Goal: Task Accomplishment & Management: Complete application form

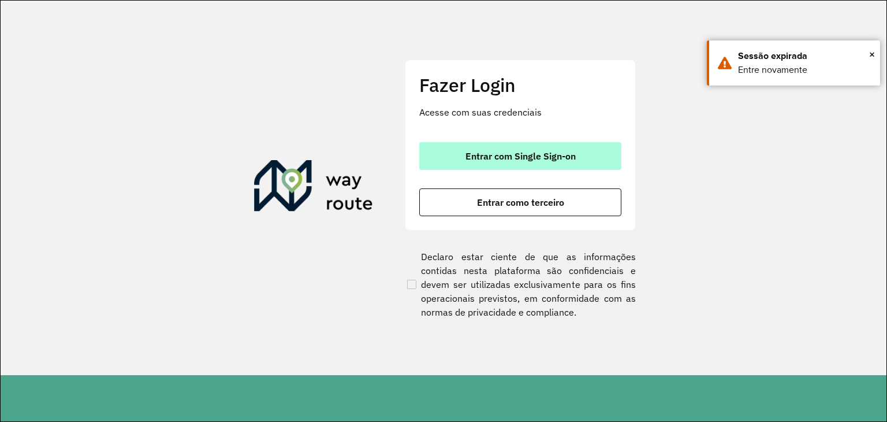
click at [533, 160] on span "Entrar com Single Sign-on" at bounding box center [520, 155] width 110 height 9
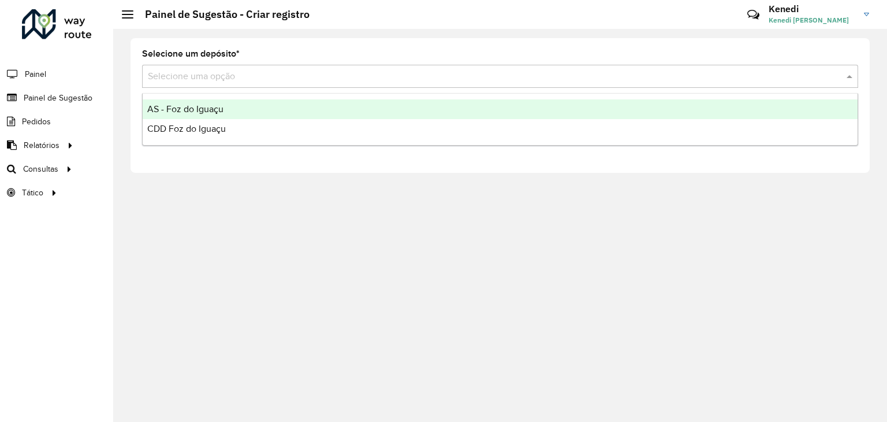
click at [274, 72] on input "text" at bounding box center [488, 77] width 681 height 14
click at [199, 109] on span "AS - Foz do Iguaçu" at bounding box center [185, 109] width 76 height 10
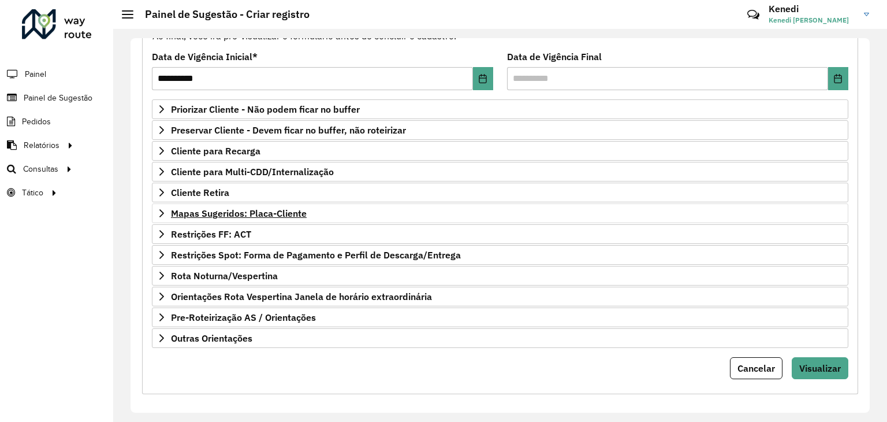
scroll to position [150, 0]
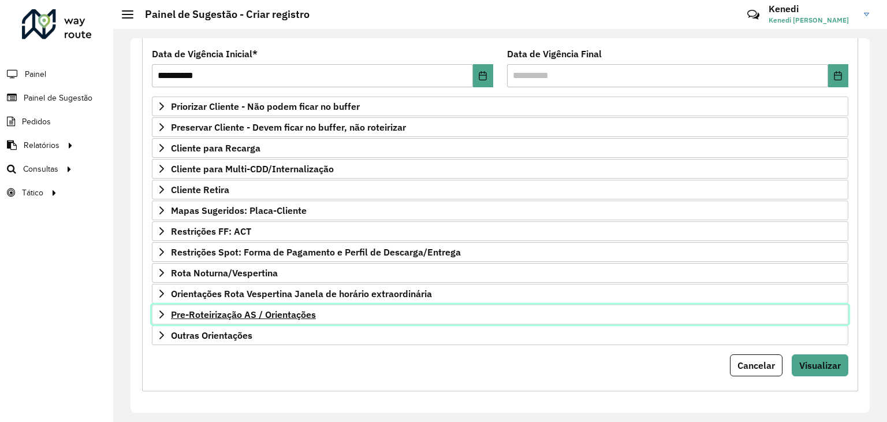
click at [163, 310] on icon at bounding box center [161, 314] width 9 height 9
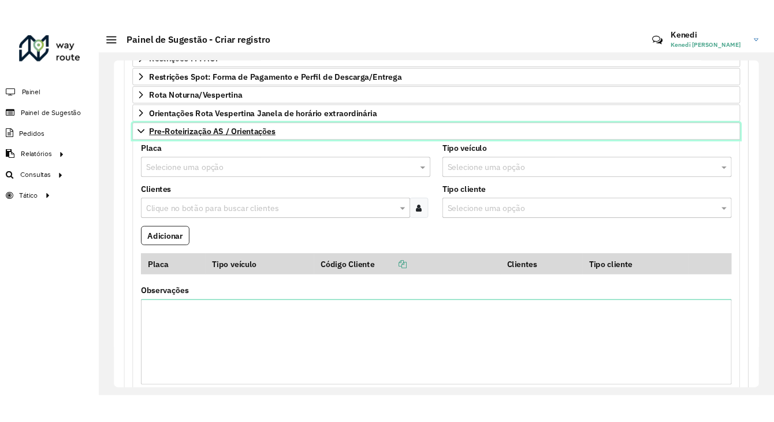
scroll to position [347, 0]
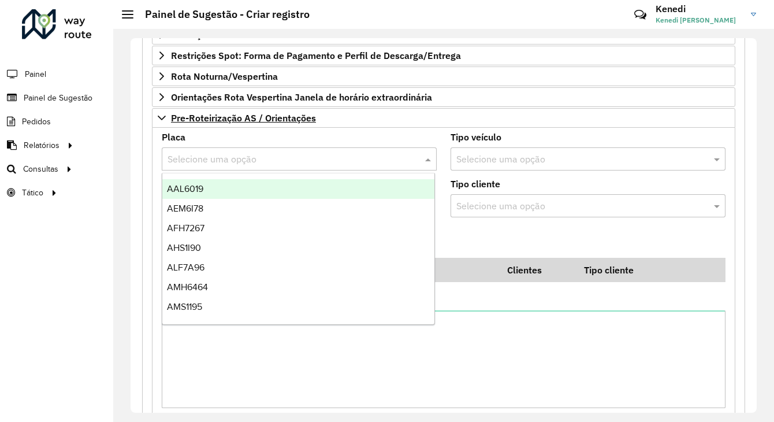
click at [255, 152] on input "text" at bounding box center [287, 159] width 240 height 14
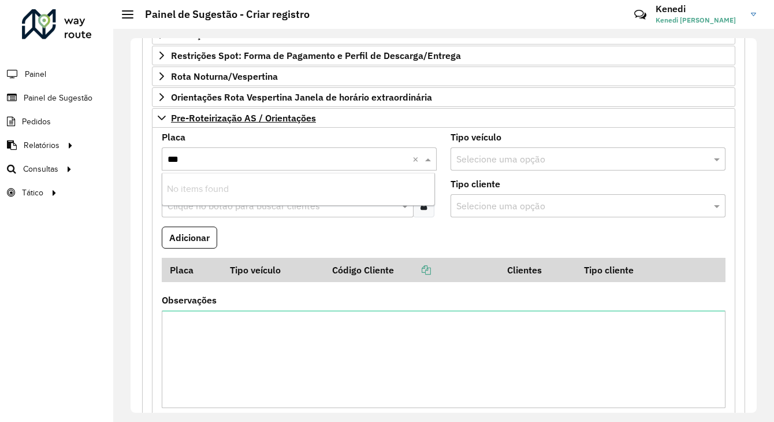
type input "**"
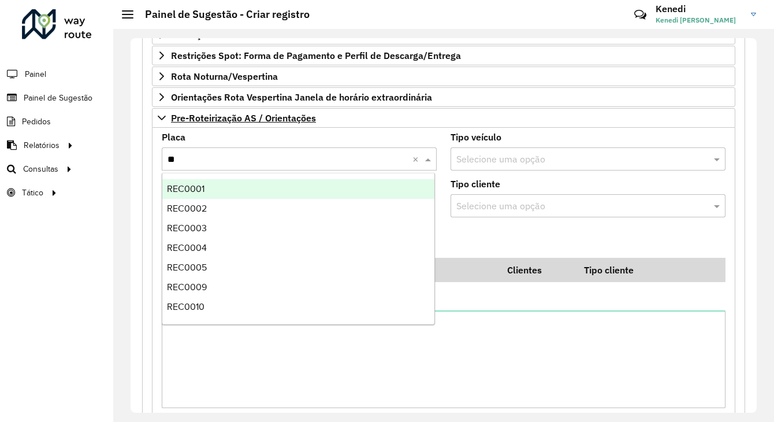
click at [213, 185] on div "REC0001" at bounding box center [298, 189] width 273 height 20
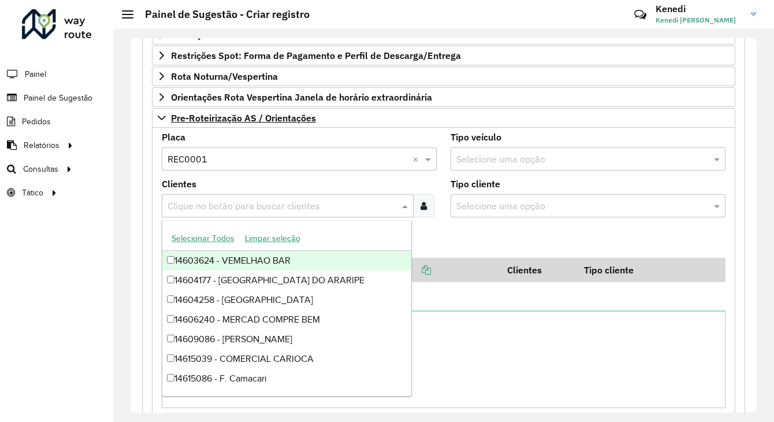
click at [207, 199] on input "text" at bounding box center [282, 206] width 234 height 14
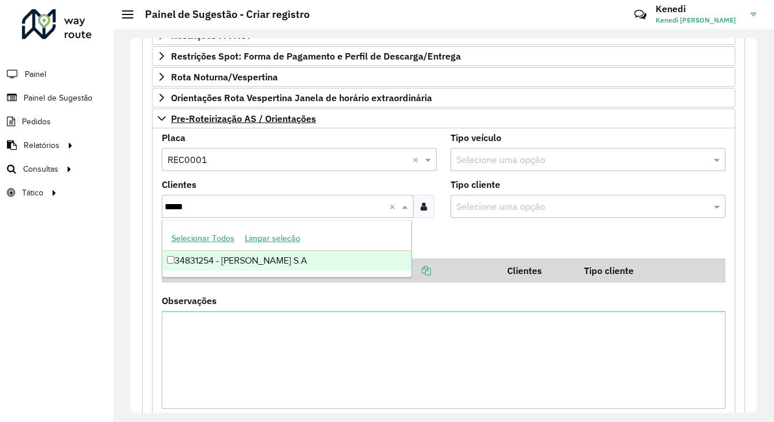
type input "*****"
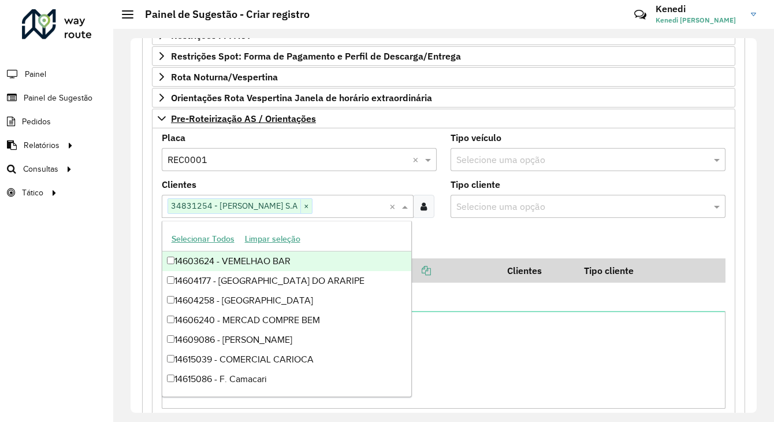
click at [449, 236] on formly-field "Adicionar" at bounding box center [444, 242] width 578 height 31
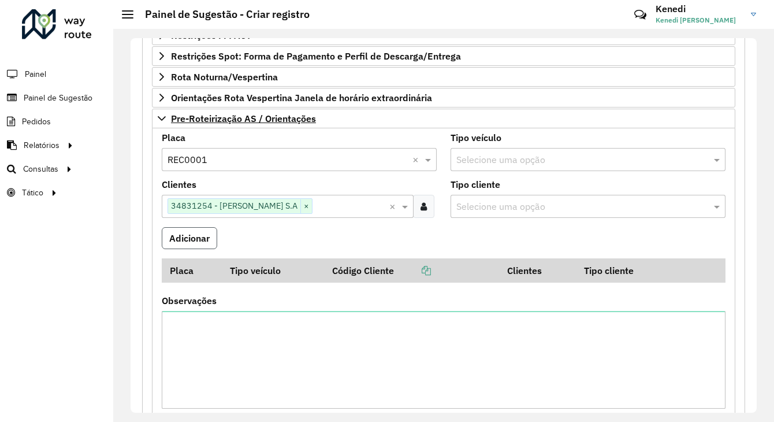
click at [179, 236] on button "Adicionar" at bounding box center [189, 238] width 55 height 22
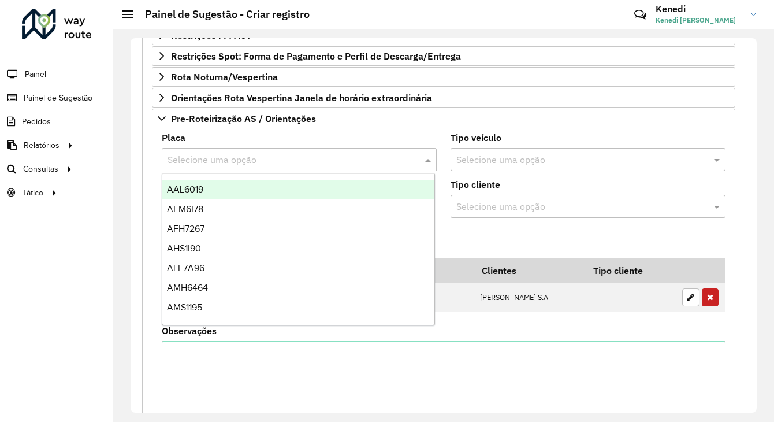
click at [207, 159] on input "text" at bounding box center [287, 160] width 240 height 14
type input "***"
click at [203, 188] on span "REC0001" at bounding box center [186, 189] width 38 height 10
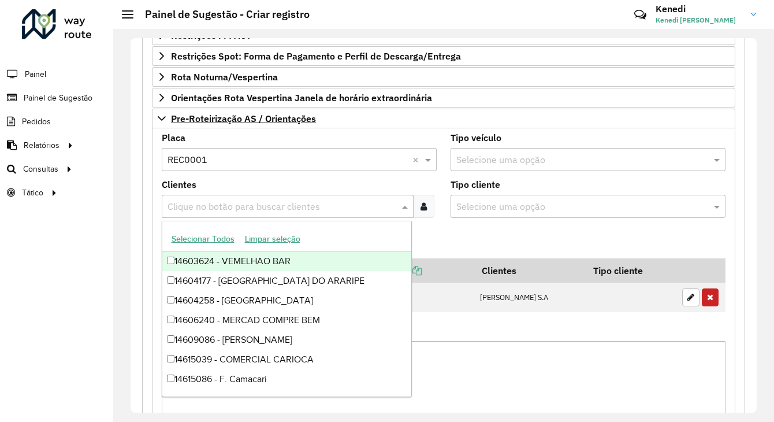
click at [201, 200] on input "text" at bounding box center [282, 207] width 234 height 14
click at [216, 159] on input "text" at bounding box center [287, 160] width 240 height 14
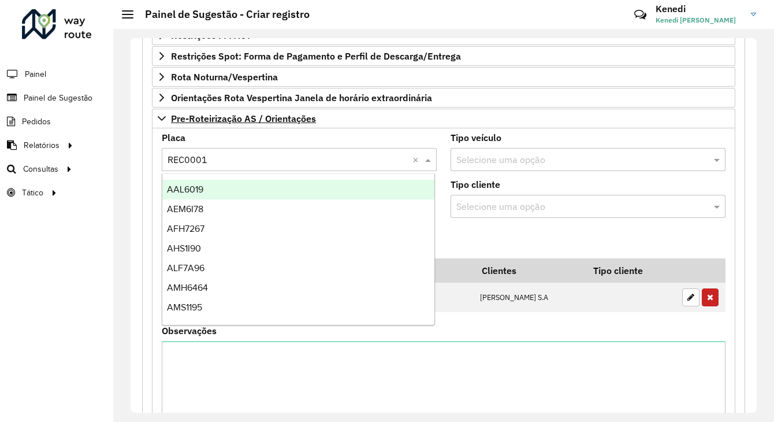
click at [216, 158] on input "text" at bounding box center [287, 160] width 240 height 14
type input "***"
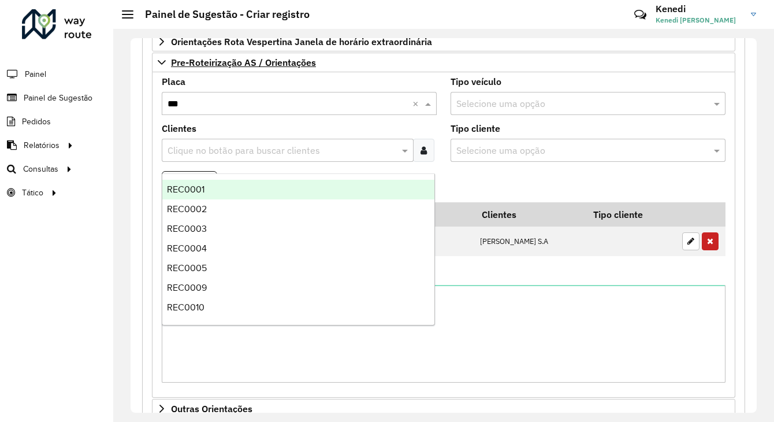
scroll to position [404, 0]
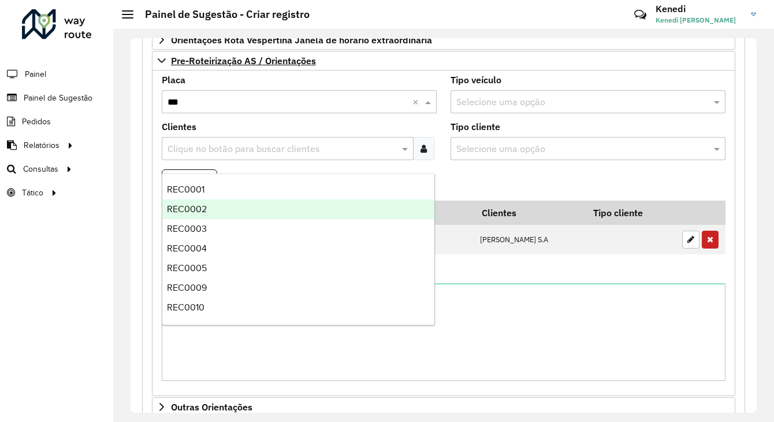
click at [194, 213] on span "REC0002" at bounding box center [187, 209] width 40 height 10
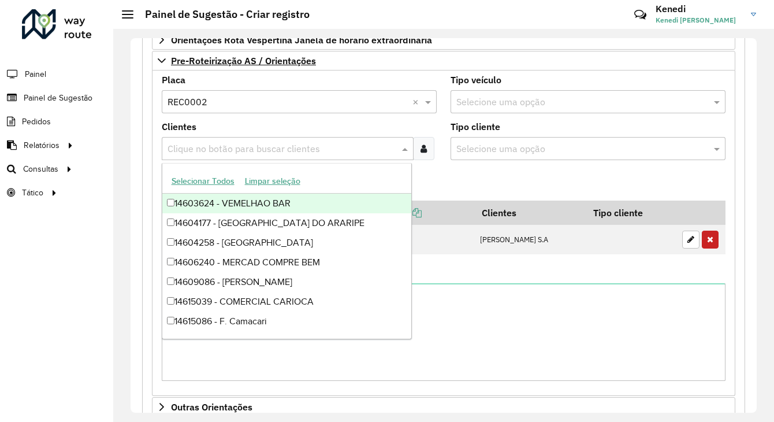
click at [208, 146] on input "text" at bounding box center [282, 149] width 234 height 14
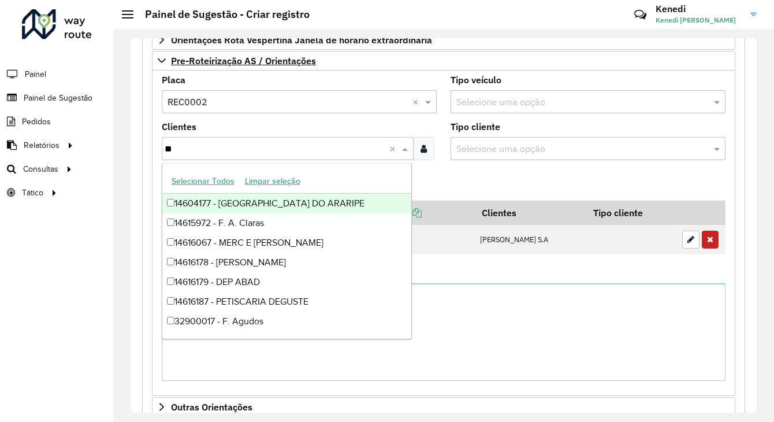
type input "***"
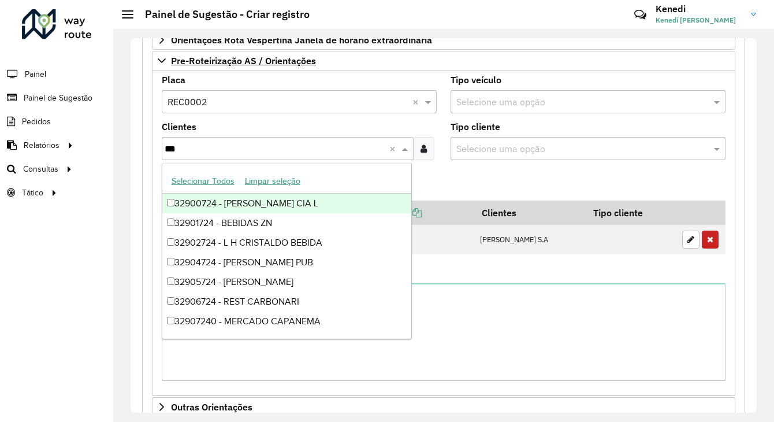
click at [199, 206] on div "32900724 - [PERSON_NAME] CIA L" at bounding box center [286, 203] width 249 height 20
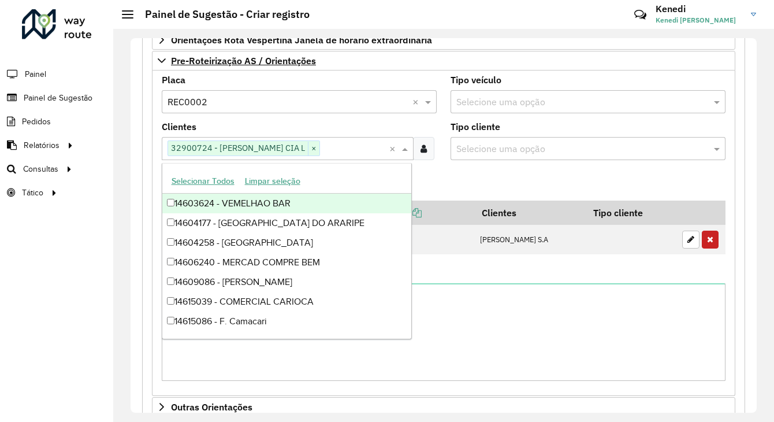
click at [499, 169] on formly-field "Adicionar" at bounding box center [444, 184] width 578 height 31
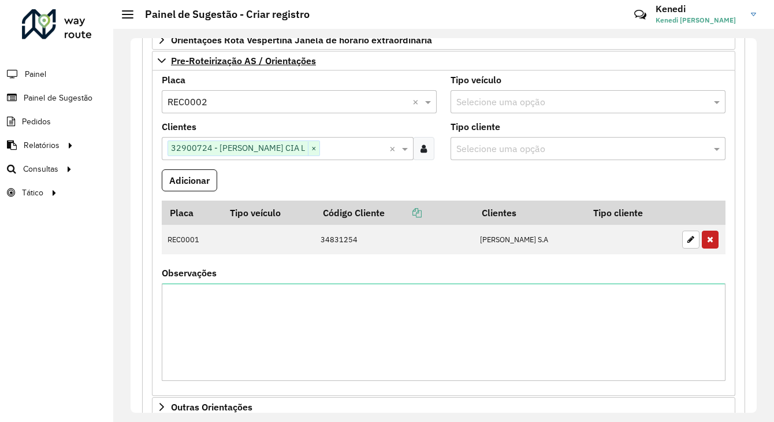
click at [208, 174] on button "Adicionar" at bounding box center [189, 180] width 55 height 22
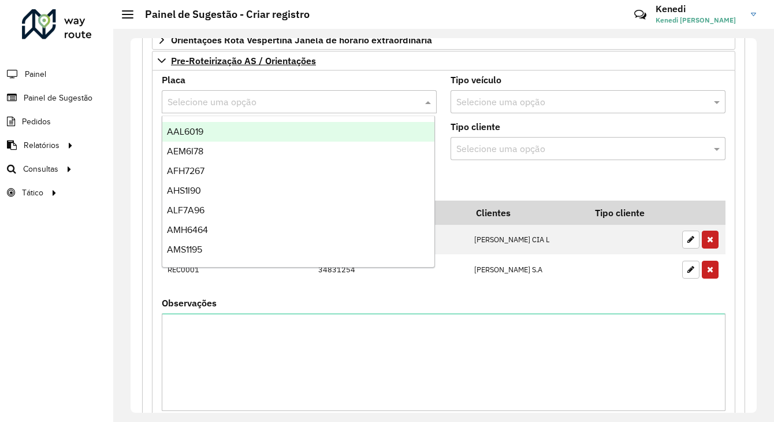
click at [213, 103] on input "text" at bounding box center [287, 102] width 240 height 14
type input "***"
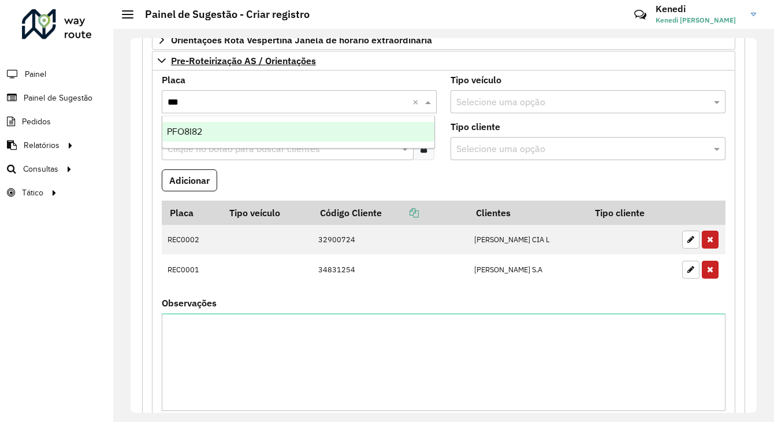
click at [192, 131] on span "PFO8I82" at bounding box center [184, 131] width 35 height 10
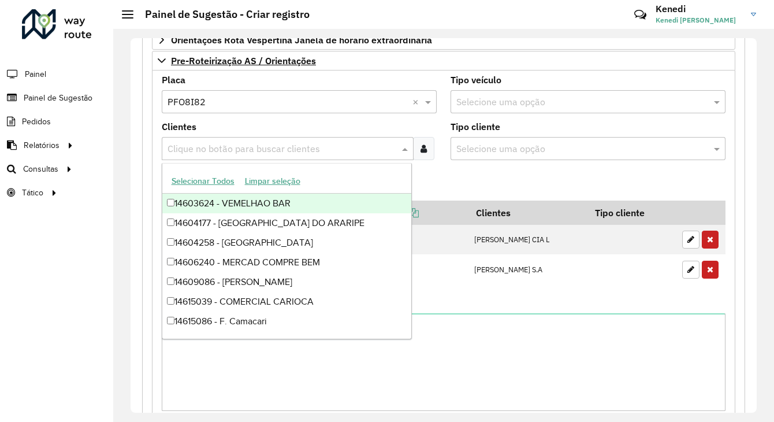
click at [193, 142] on input "text" at bounding box center [282, 149] width 234 height 14
type input "***"
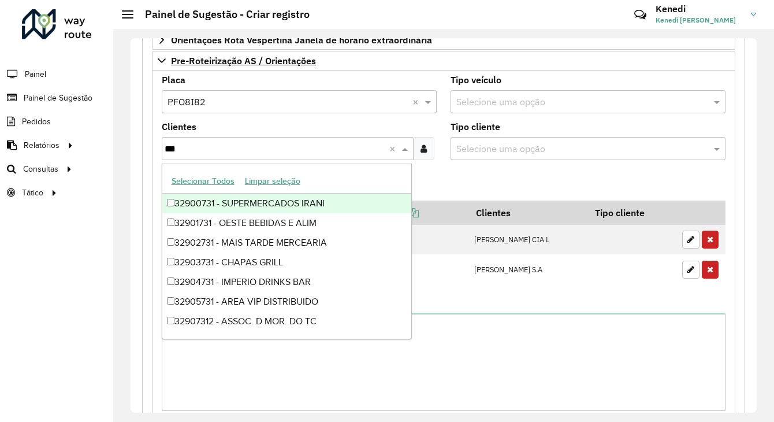
click at [181, 204] on div "32900731 - SUPERMERCADOS IRANI" at bounding box center [286, 203] width 249 height 20
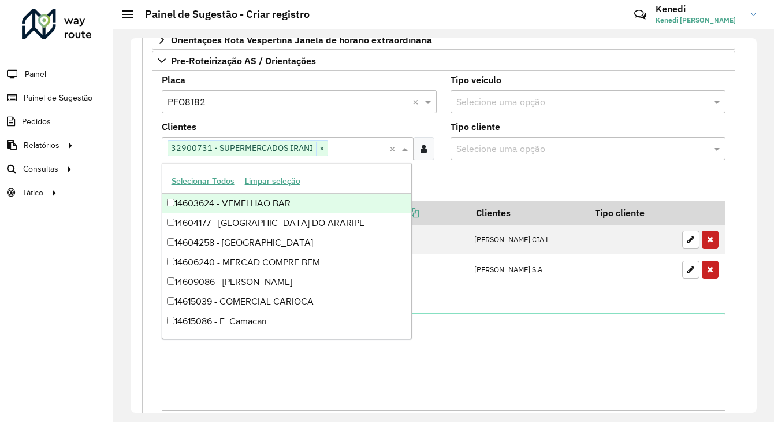
click at [452, 180] on formly-field "Adicionar" at bounding box center [444, 184] width 578 height 31
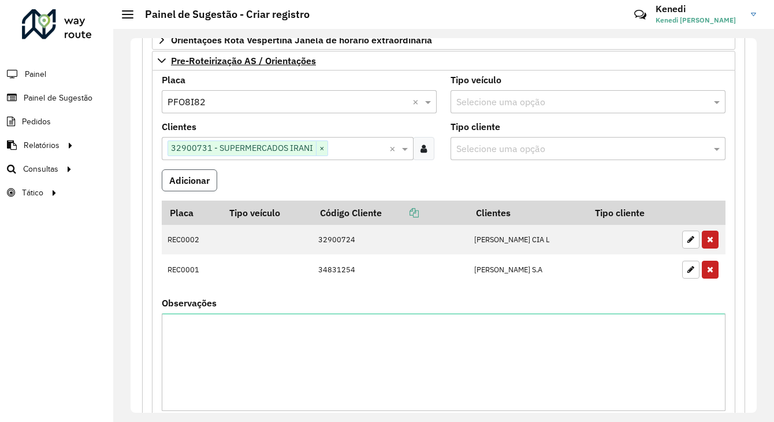
click at [195, 173] on button "Adicionar" at bounding box center [189, 180] width 55 height 22
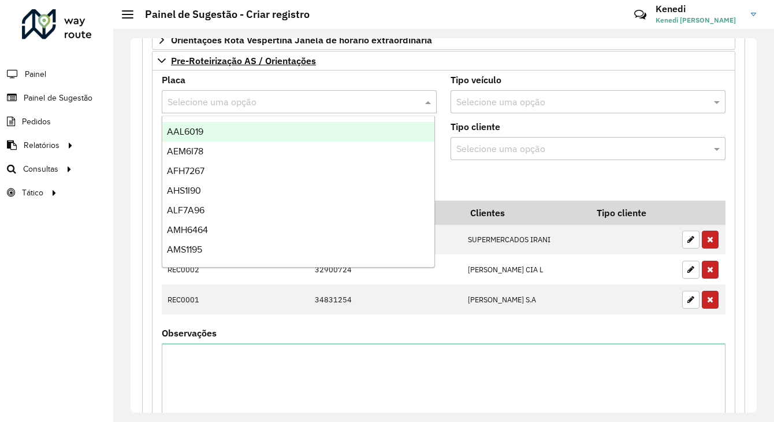
click at [215, 95] on input "text" at bounding box center [287, 102] width 240 height 14
type input "**"
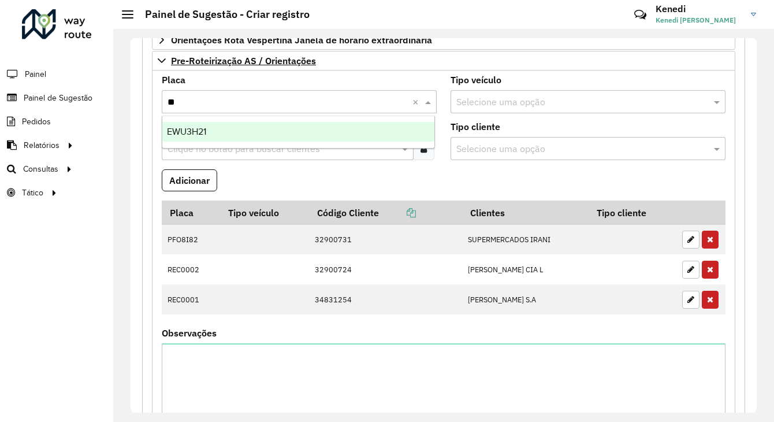
click at [203, 130] on span "EWU3H21" at bounding box center [186, 131] width 39 height 10
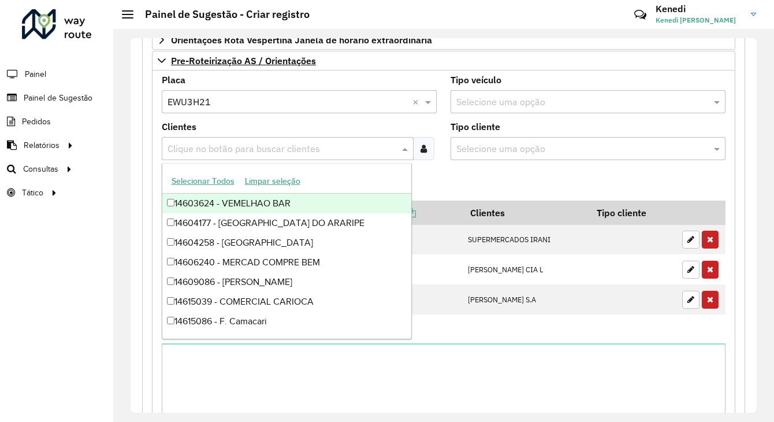
click at [201, 144] on input "text" at bounding box center [282, 149] width 234 height 14
type input "***"
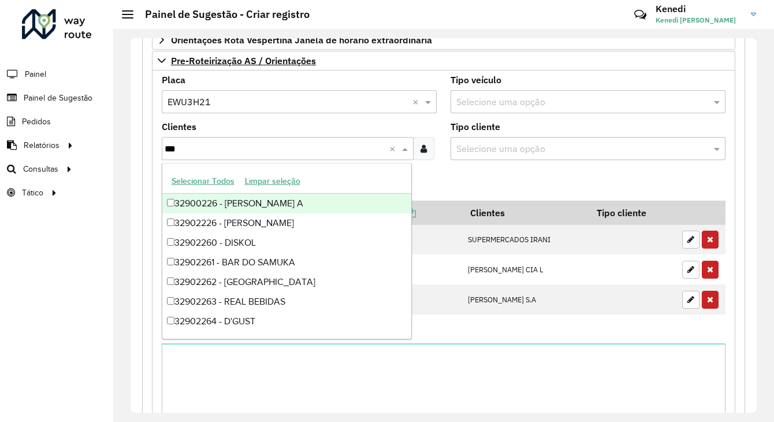
click at [186, 203] on div "32900226 - [PERSON_NAME] A" at bounding box center [286, 203] width 249 height 20
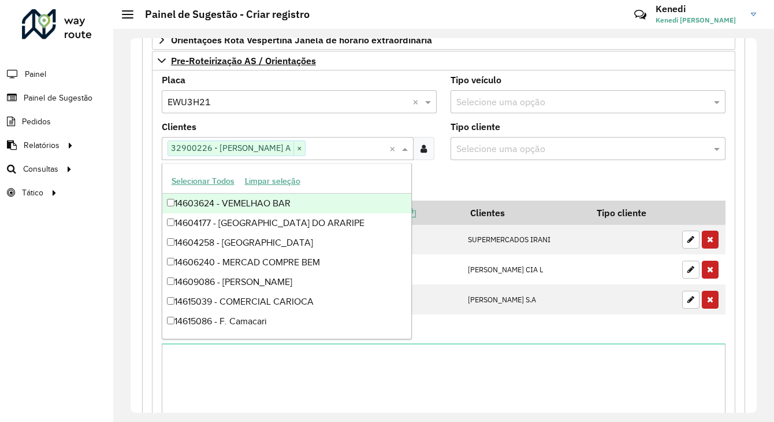
click at [446, 176] on formly-field "Adicionar" at bounding box center [444, 184] width 578 height 31
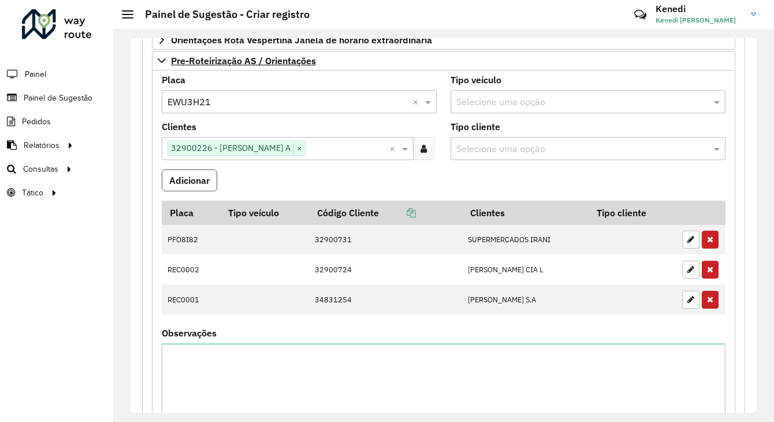
click at [193, 178] on button "Adicionar" at bounding box center [189, 180] width 55 height 22
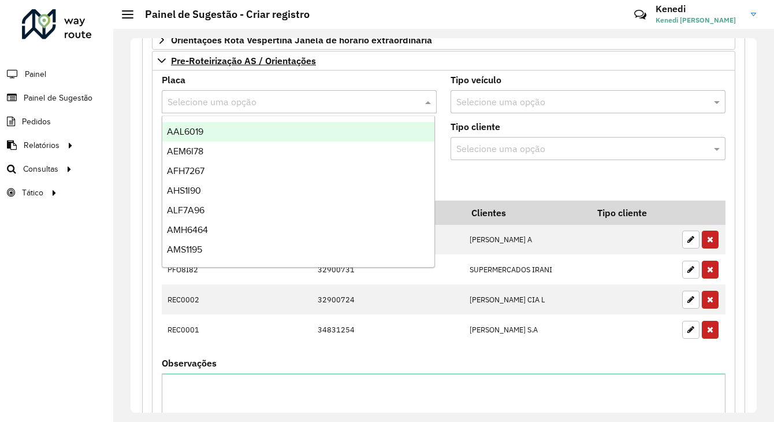
click at [219, 97] on input "text" at bounding box center [287, 102] width 240 height 14
type input "***"
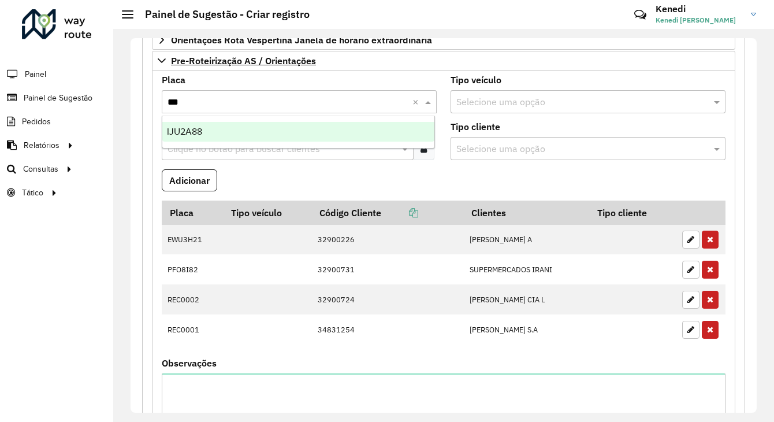
click at [196, 137] on div "IJU2A88" at bounding box center [298, 132] width 273 height 20
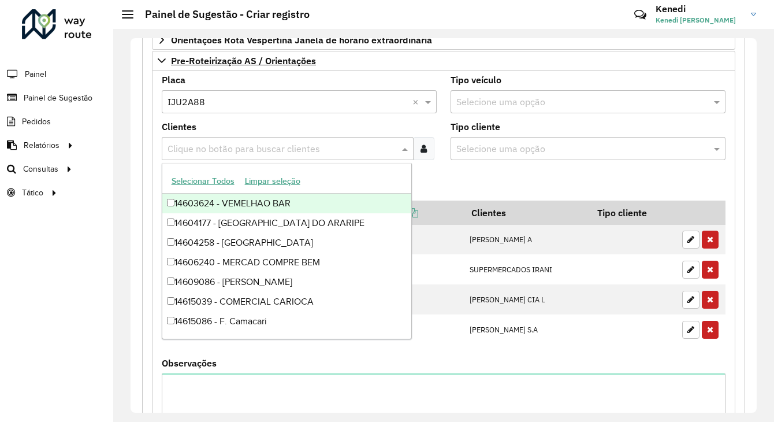
click at [196, 142] on input "text" at bounding box center [282, 149] width 234 height 14
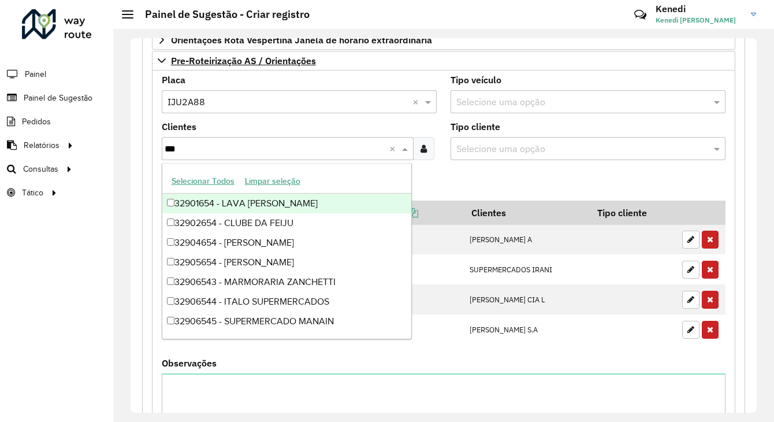
type input "****"
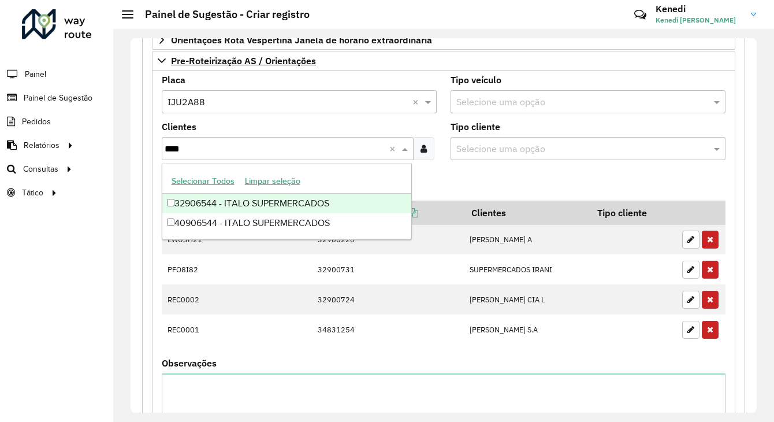
click at [194, 202] on div "32906544 - ITALO SUPERMERCADOS" at bounding box center [286, 203] width 249 height 20
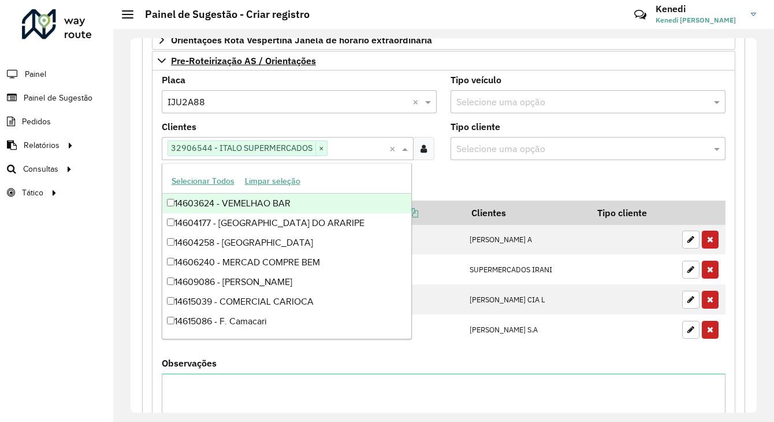
click at [450, 181] on formly-field "Adicionar" at bounding box center [444, 184] width 578 height 31
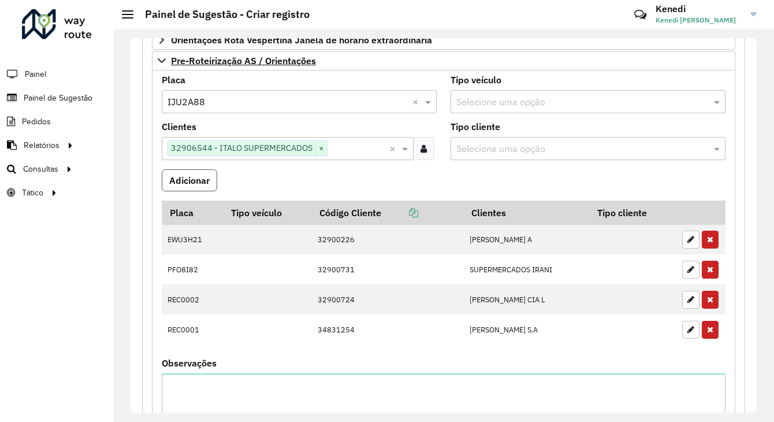
click at [188, 173] on button "Adicionar" at bounding box center [189, 180] width 55 height 22
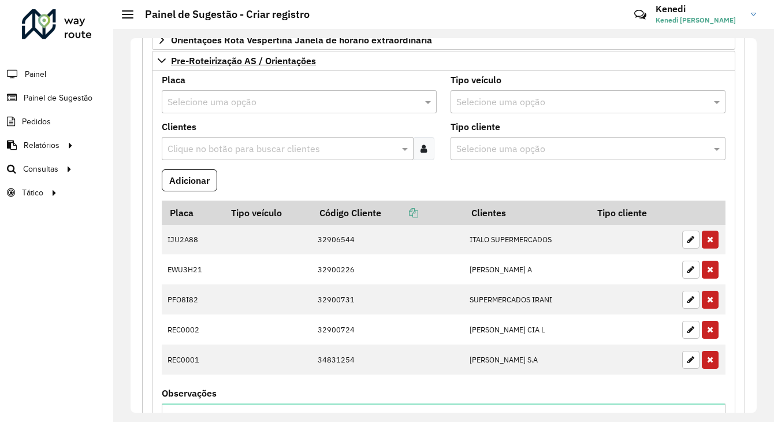
click at [210, 100] on input "text" at bounding box center [287, 102] width 240 height 14
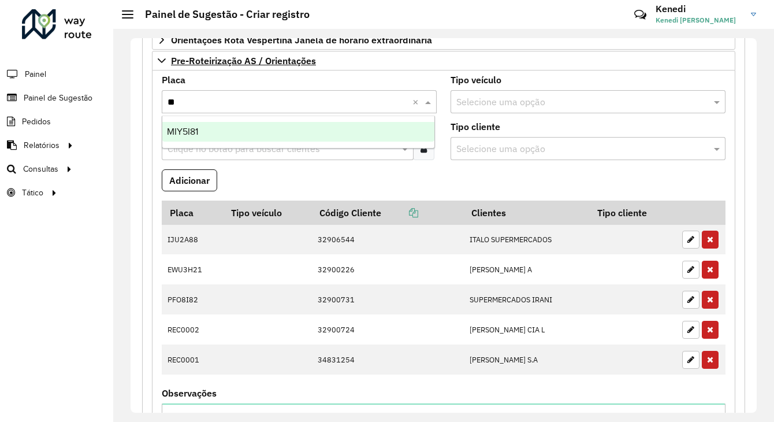
type input "***"
click at [196, 128] on span "MIY5I81" at bounding box center [182, 131] width 31 height 10
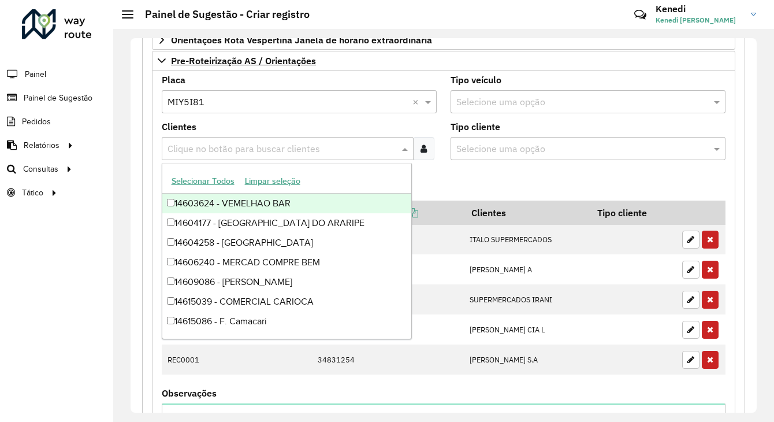
click at [196, 143] on input "text" at bounding box center [282, 149] width 234 height 14
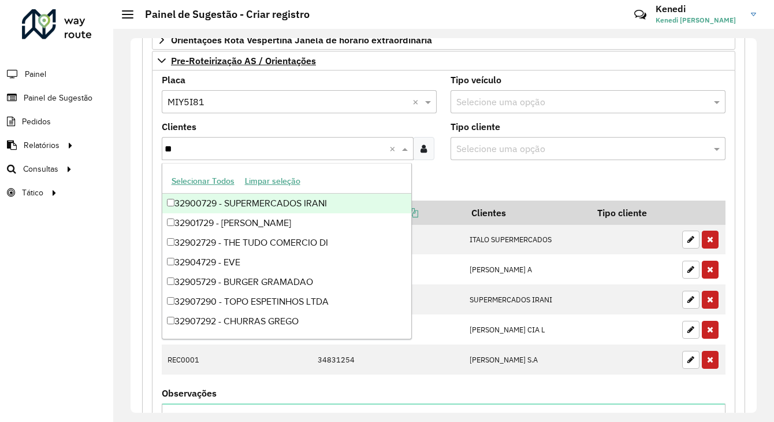
type input "***"
click at [194, 201] on div "32900729 - SUPERMERCADOS IRANI" at bounding box center [286, 203] width 249 height 20
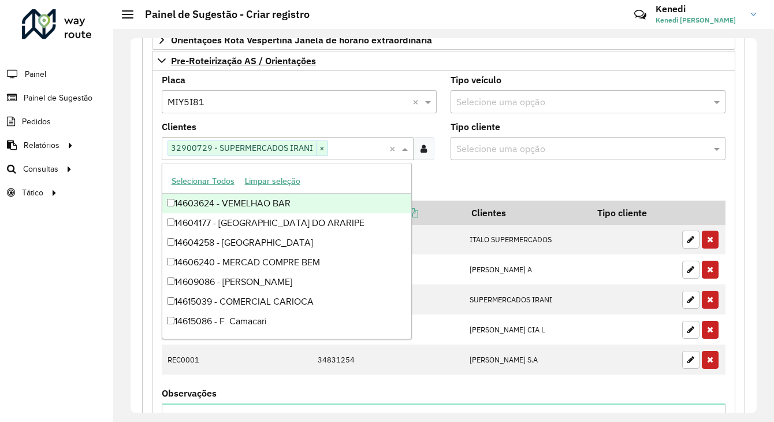
click at [435, 182] on formly-field "Adicionar" at bounding box center [444, 184] width 578 height 31
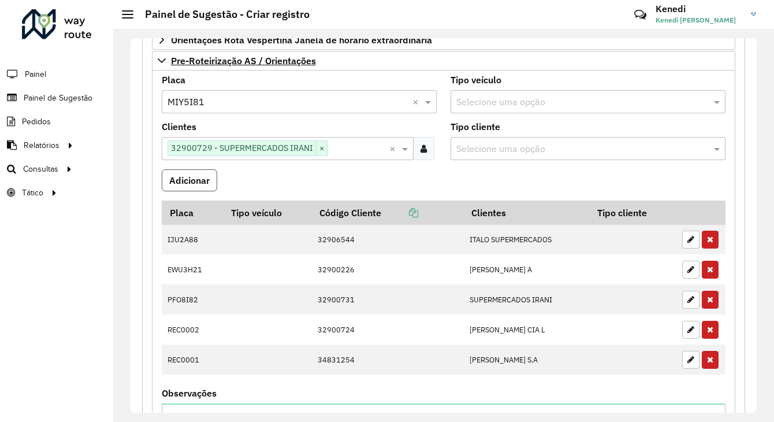
click at [202, 177] on button "Adicionar" at bounding box center [189, 180] width 55 height 22
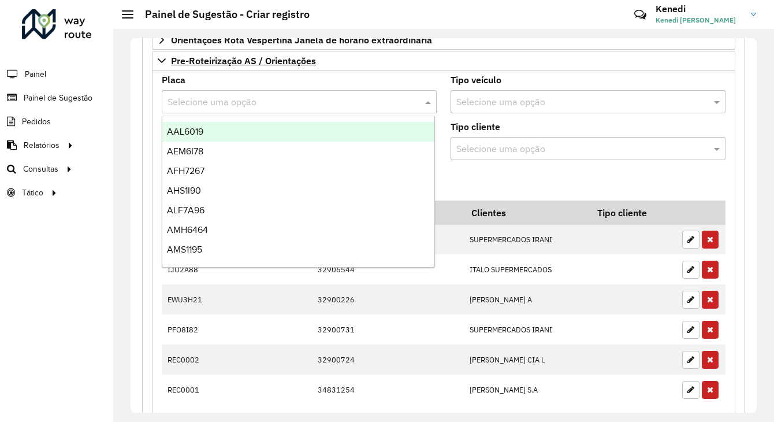
click at [218, 100] on input "text" at bounding box center [287, 102] width 240 height 14
type input "***"
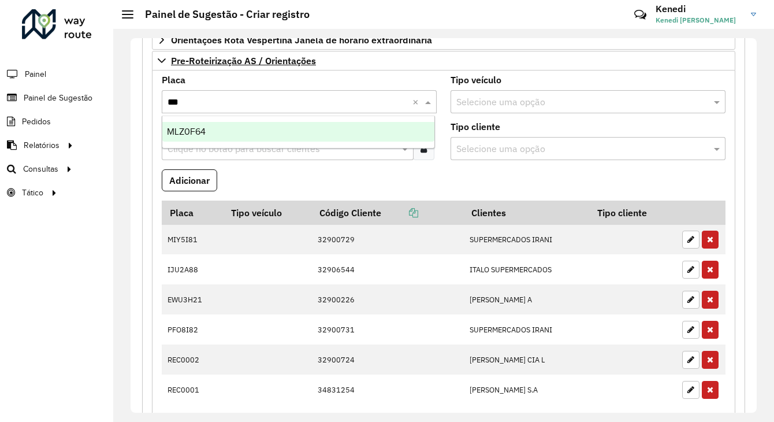
click at [203, 127] on span "MLZ0F64" at bounding box center [186, 131] width 39 height 10
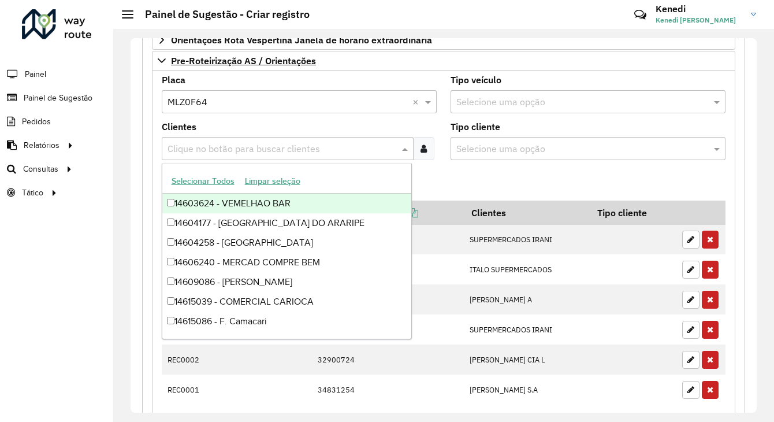
click at [192, 146] on input "text" at bounding box center [282, 149] width 234 height 14
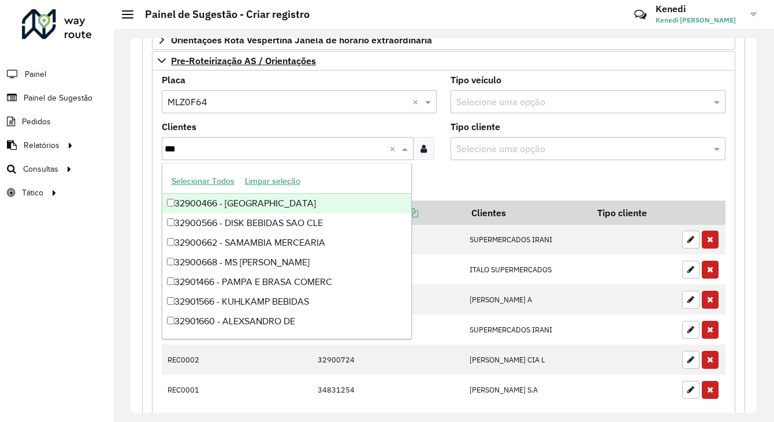
type input "****"
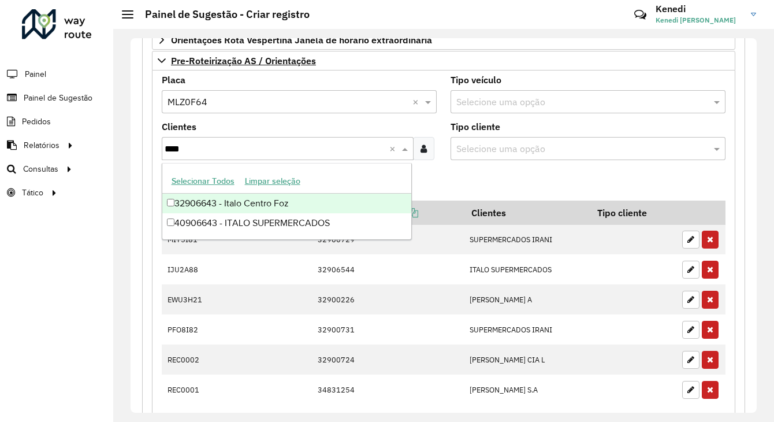
click at [181, 202] on div "32906643 - Italo Centro Foz" at bounding box center [286, 203] width 249 height 20
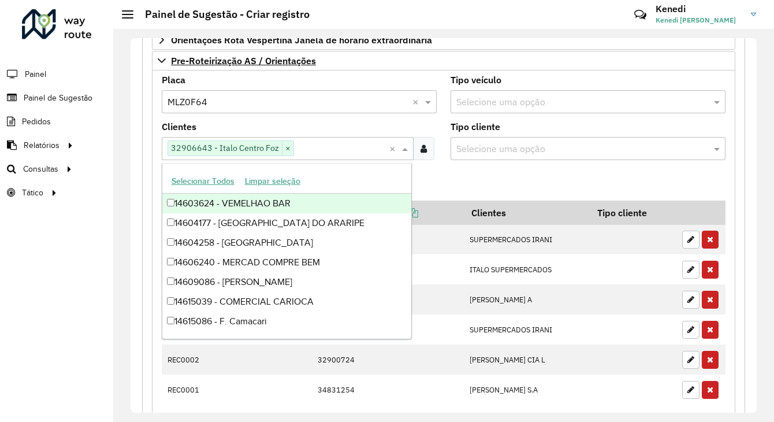
click at [464, 181] on formly-field "Adicionar" at bounding box center [444, 184] width 578 height 31
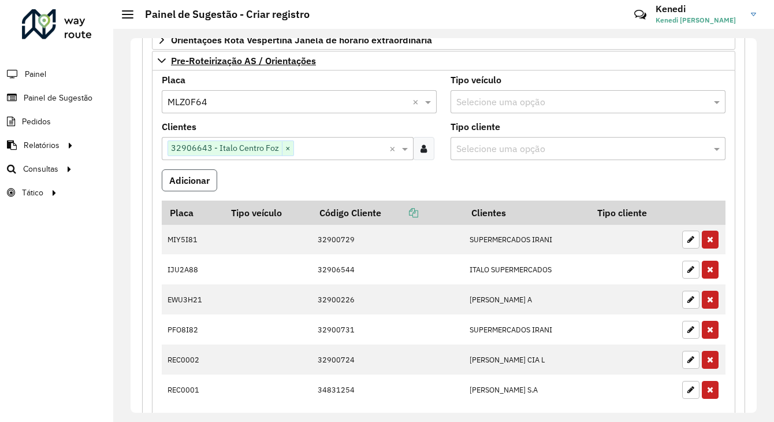
click at [198, 176] on button "Adicionar" at bounding box center [189, 180] width 55 height 22
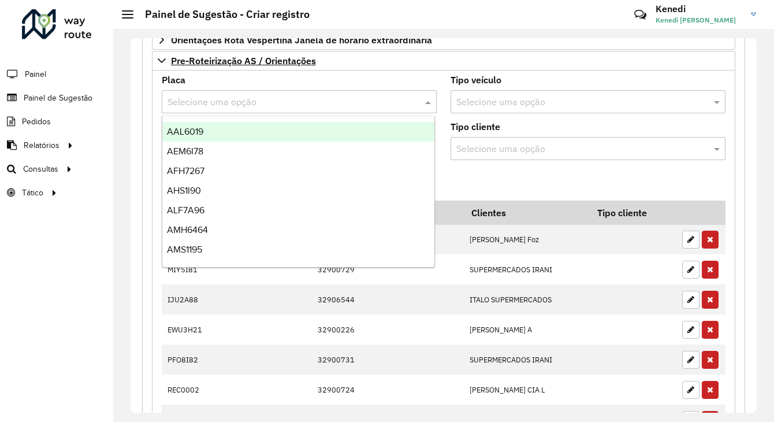
click at [229, 96] on input "text" at bounding box center [287, 102] width 240 height 14
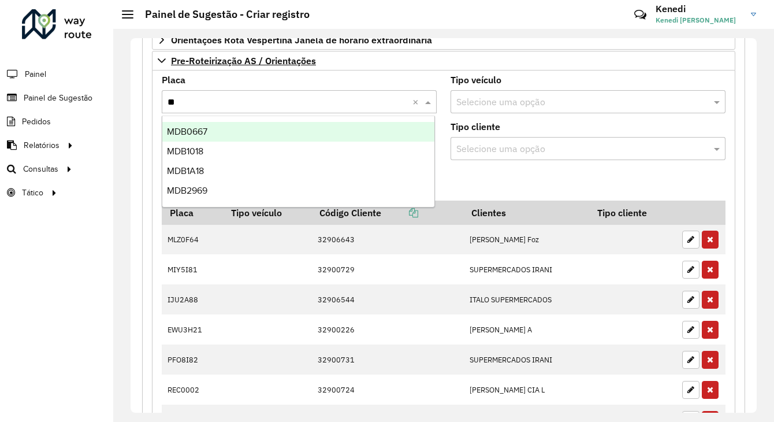
type input "***"
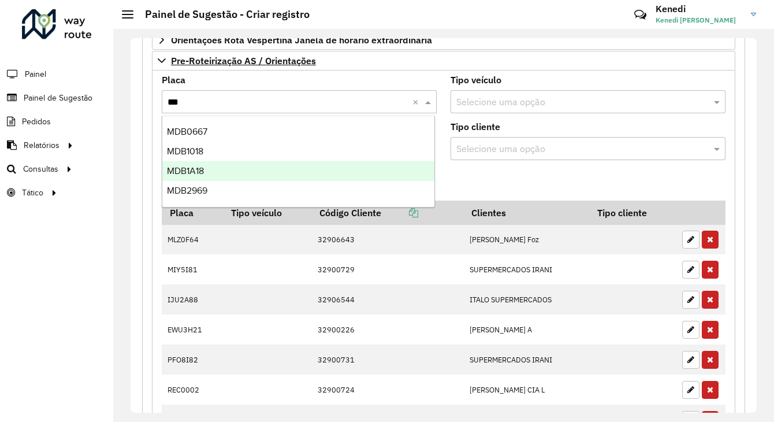
click at [181, 167] on span "MDB1A18" at bounding box center [185, 171] width 37 height 10
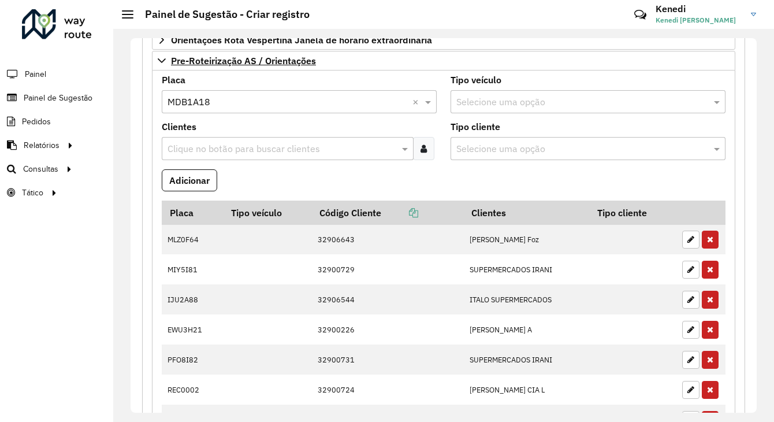
click at [199, 145] on input "text" at bounding box center [282, 149] width 234 height 14
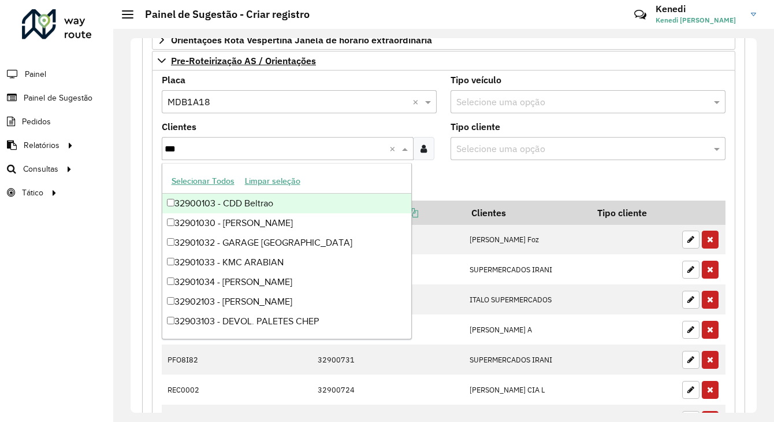
type input "****"
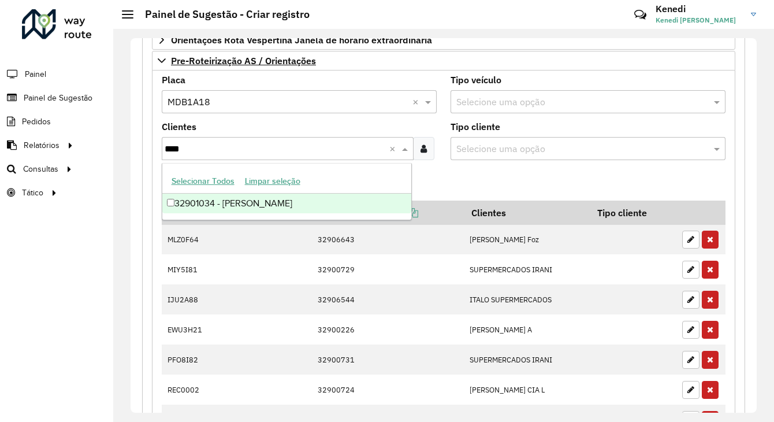
click at [191, 195] on div "32901034 - [PERSON_NAME]" at bounding box center [286, 203] width 249 height 20
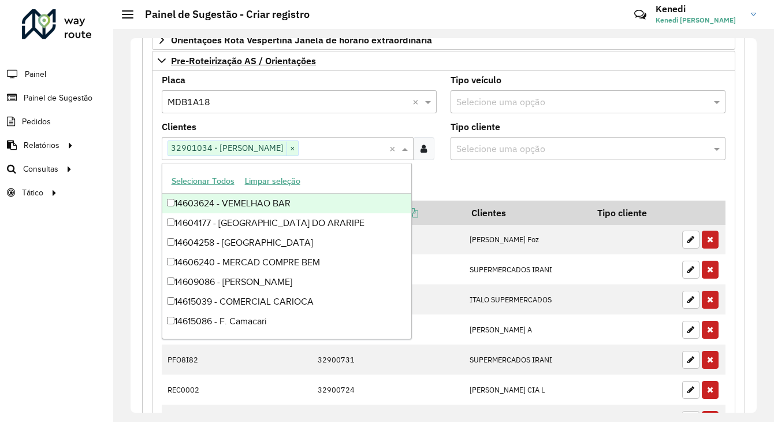
click at [449, 178] on formly-field "Adicionar" at bounding box center [444, 184] width 578 height 31
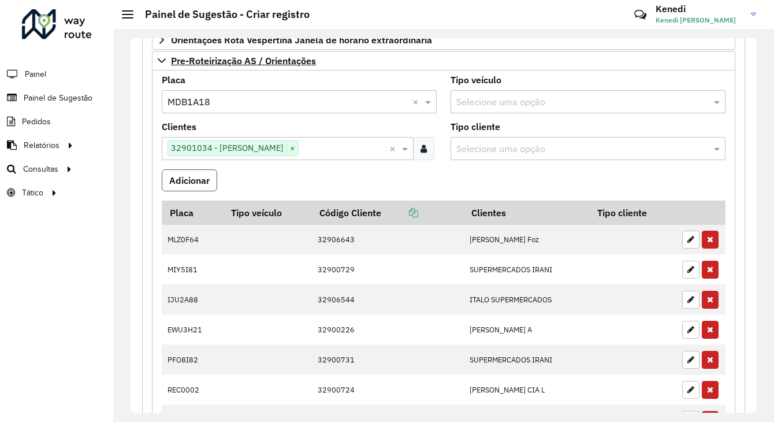
click at [208, 182] on button "Adicionar" at bounding box center [189, 180] width 55 height 22
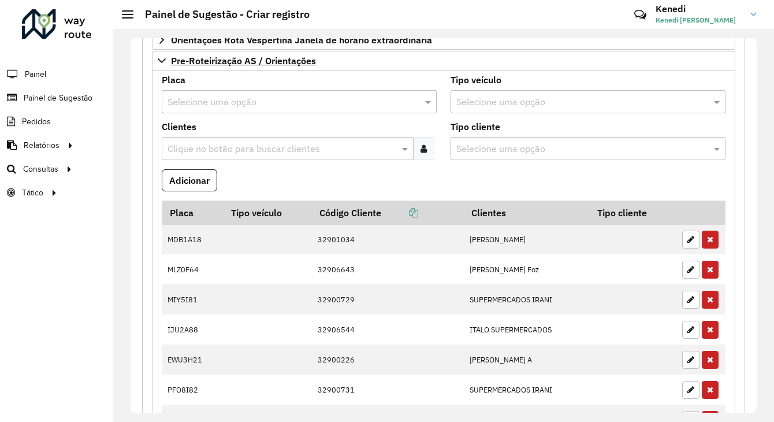
click at [204, 99] on input "text" at bounding box center [287, 102] width 240 height 14
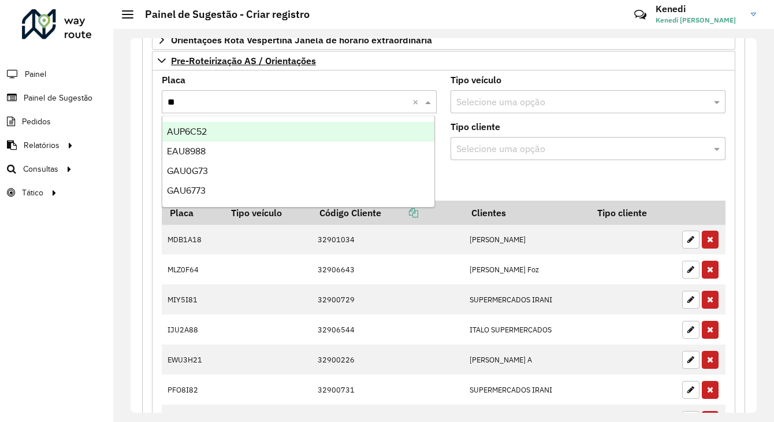
type input "***"
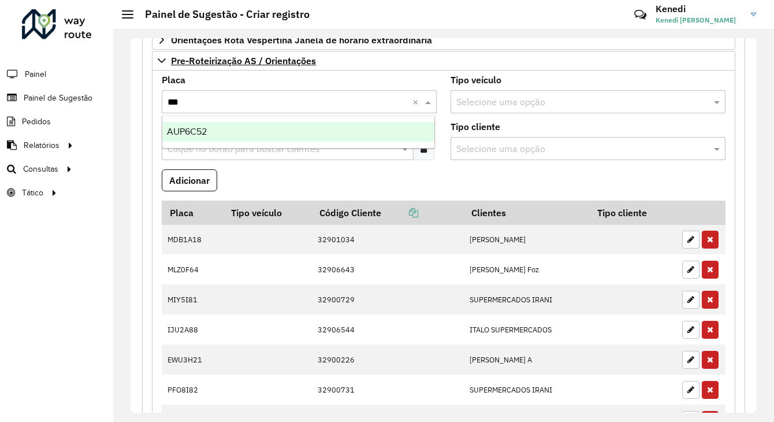
click at [191, 133] on span "AUP6C52" at bounding box center [187, 131] width 40 height 10
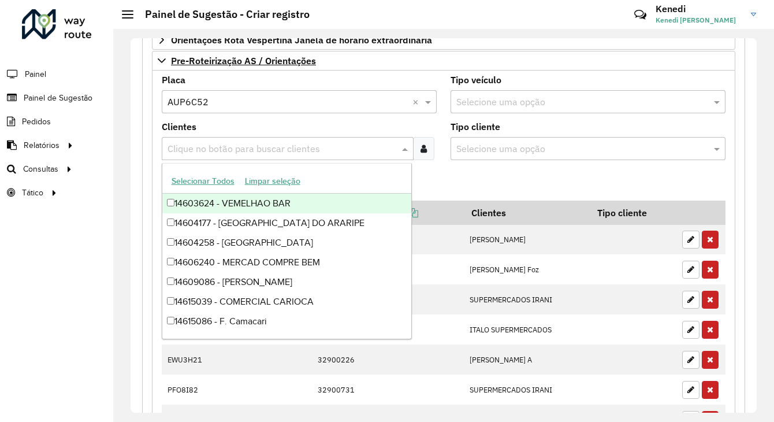
click at [191, 142] on input "text" at bounding box center [282, 149] width 234 height 14
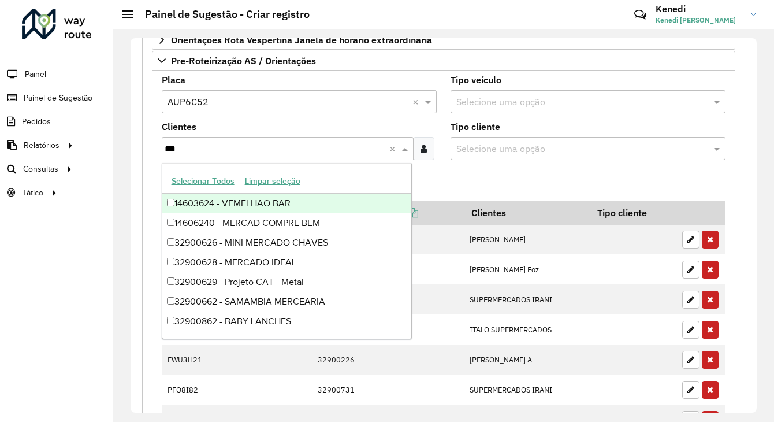
type input "****"
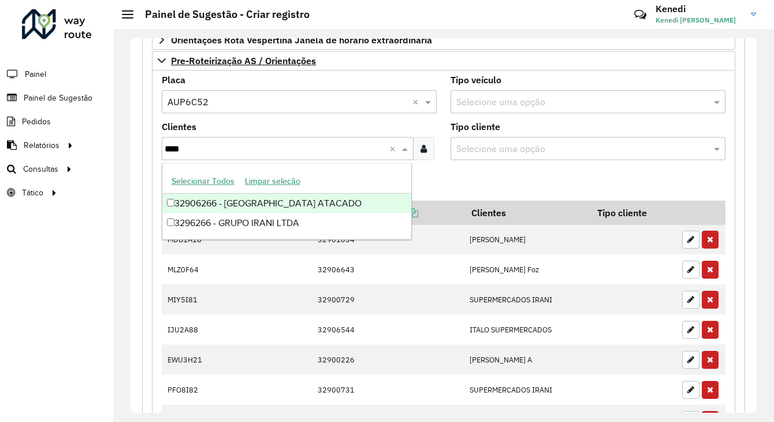
click at [194, 203] on div "32906266 - [GEOGRAPHIC_DATA] ATACADO" at bounding box center [286, 203] width 249 height 20
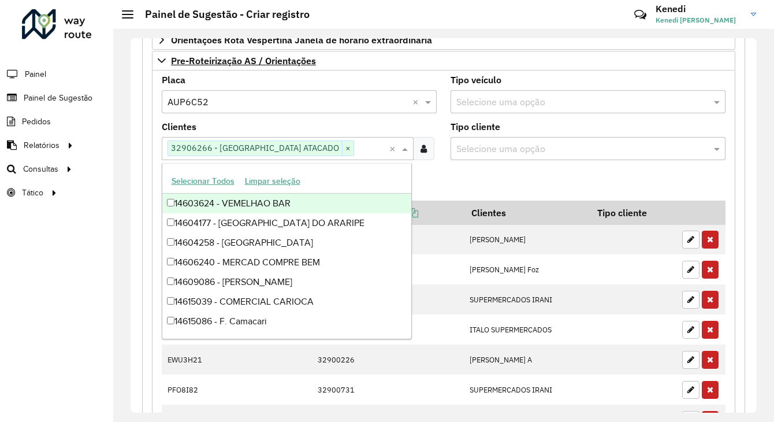
click at [450, 183] on formly-field "Adicionar" at bounding box center [444, 184] width 578 height 31
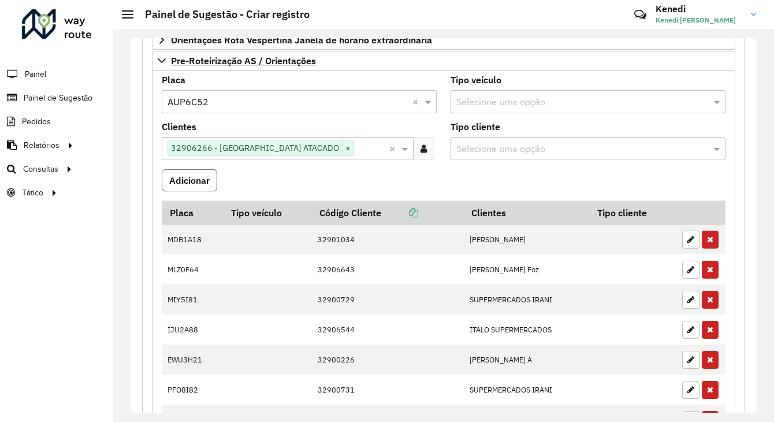
click at [196, 177] on button "Adicionar" at bounding box center [189, 180] width 55 height 22
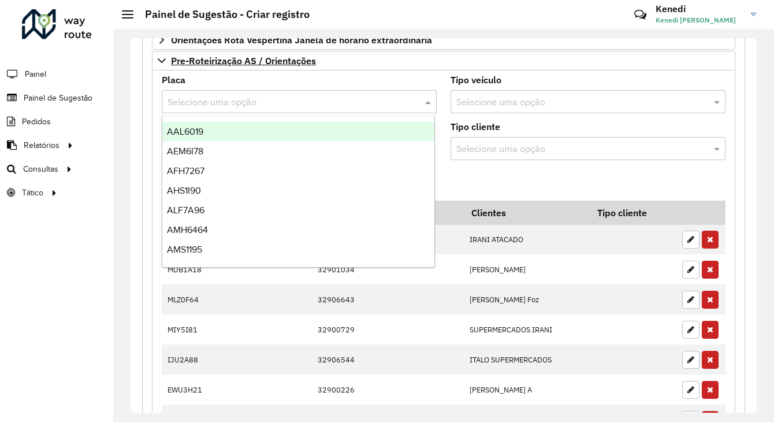
click at [213, 95] on input "text" at bounding box center [287, 102] width 240 height 14
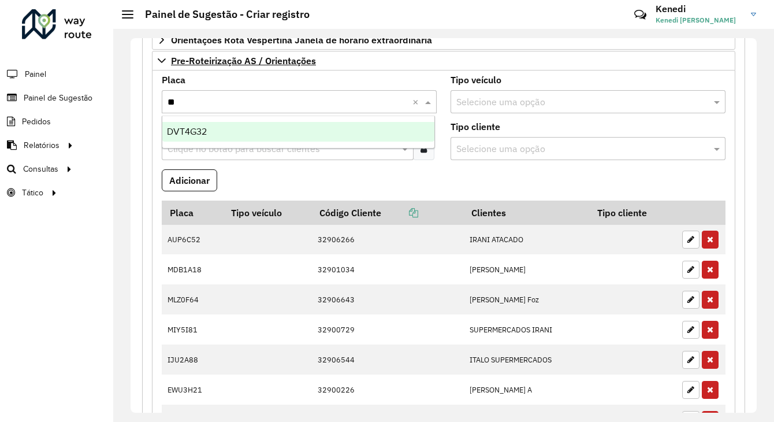
type input "***"
click at [203, 128] on span "DVT4G32" at bounding box center [187, 131] width 40 height 10
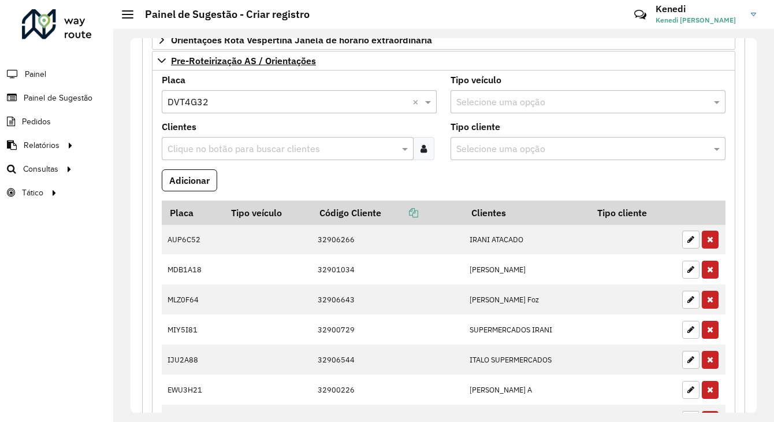
click at [199, 143] on input "text" at bounding box center [282, 149] width 234 height 14
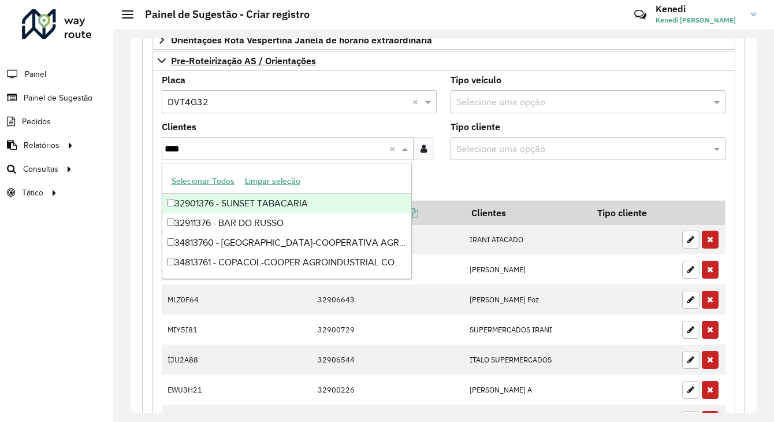
type input "*****"
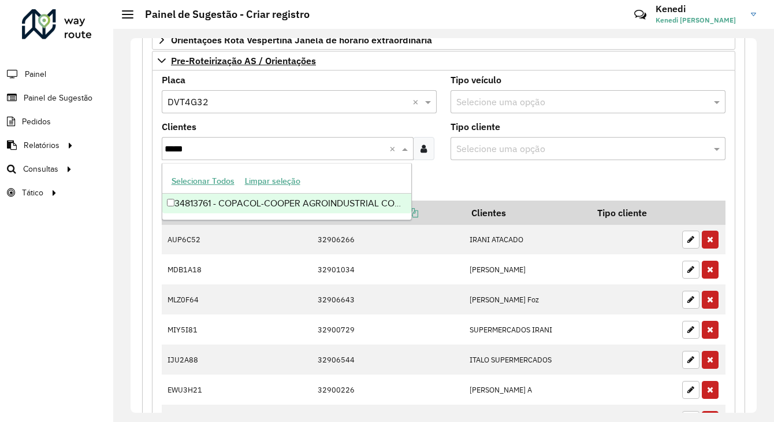
click at [200, 200] on div "34813761 - COPACOL-COOPER AGROINDUSTRIAL CONSOLATA" at bounding box center [286, 203] width 249 height 20
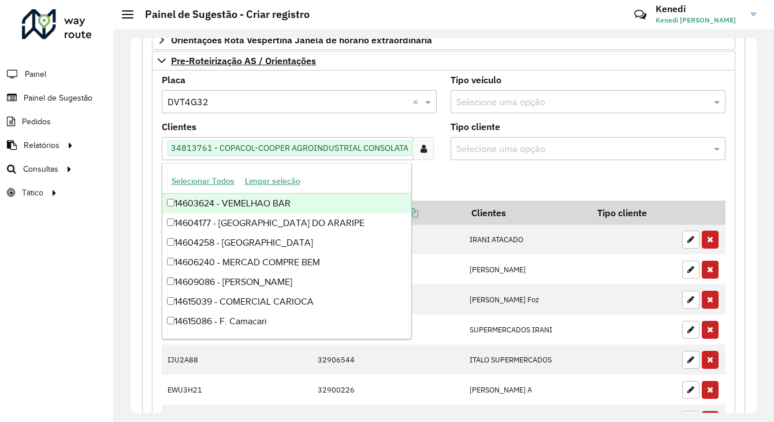
click at [437, 181] on formly-field "Adicionar" at bounding box center [444, 184] width 578 height 31
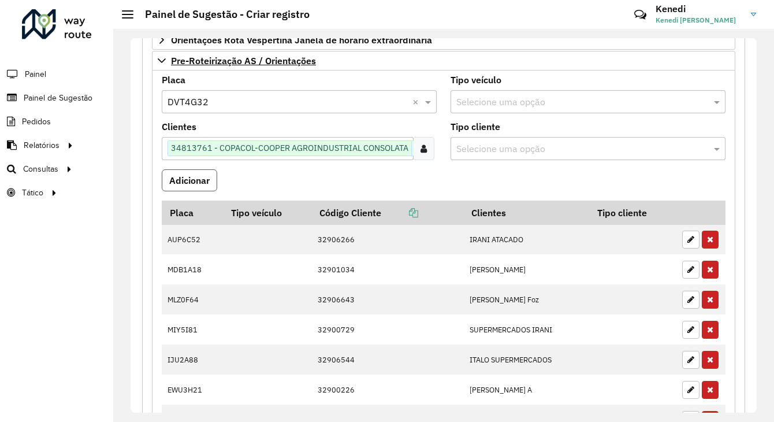
click at [199, 177] on button "Adicionar" at bounding box center [189, 180] width 55 height 22
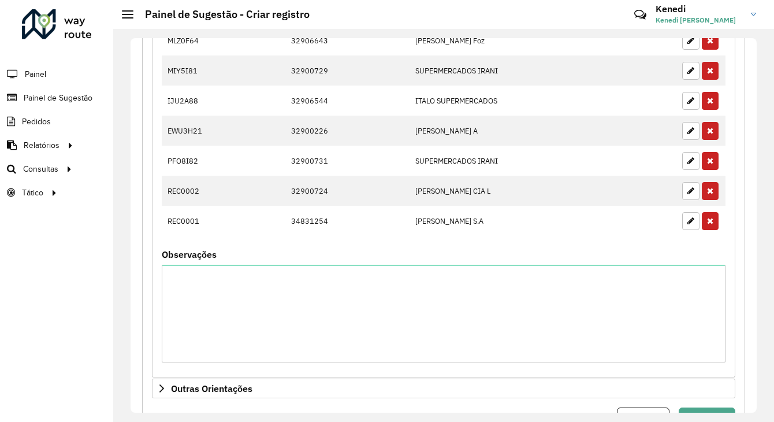
scroll to position [743, 0]
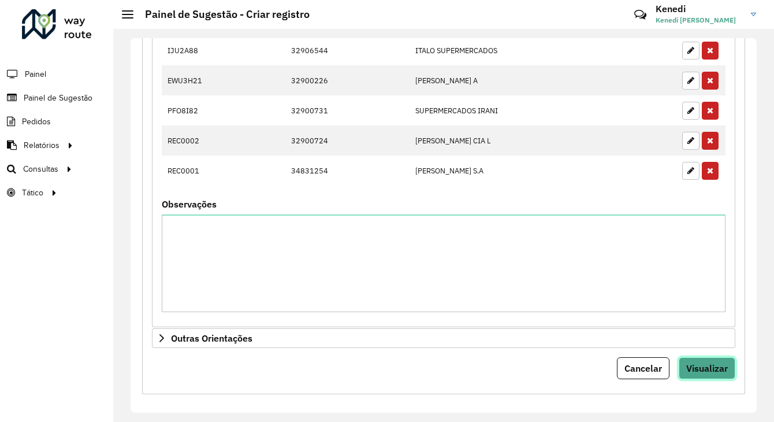
click at [698, 362] on span "Visualizar" at bounding box center [707, 368] width 42 height 12
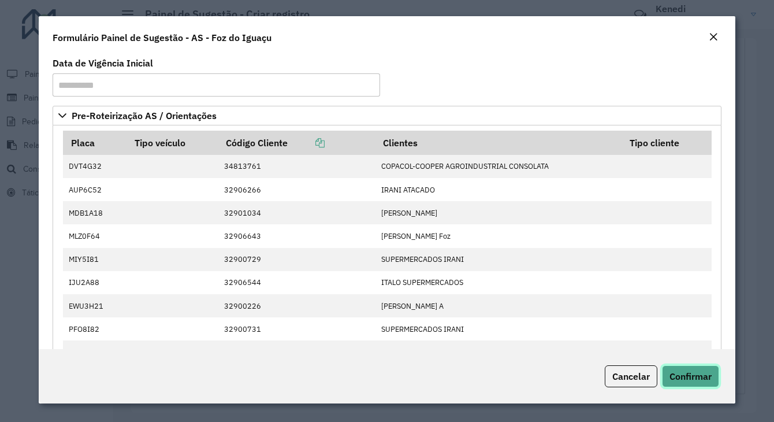
click at [709, 378] on span "Confirmar" at bounding box center [690, 376] width 42 height 12
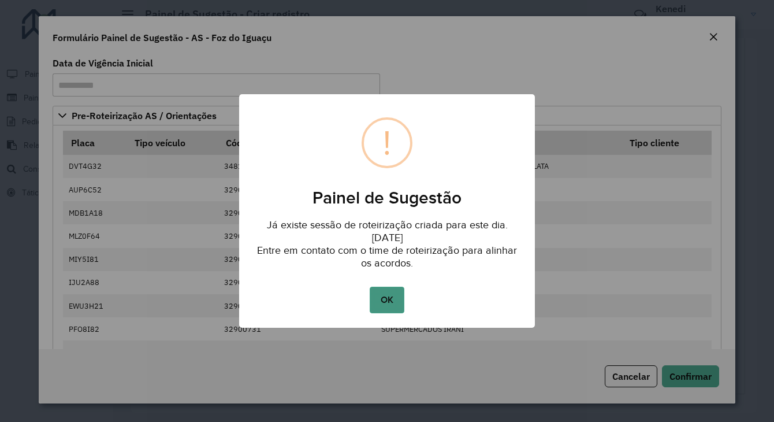
click at [392, 300] on button "OK" at bounding box center [387, 299] width 34 height 27
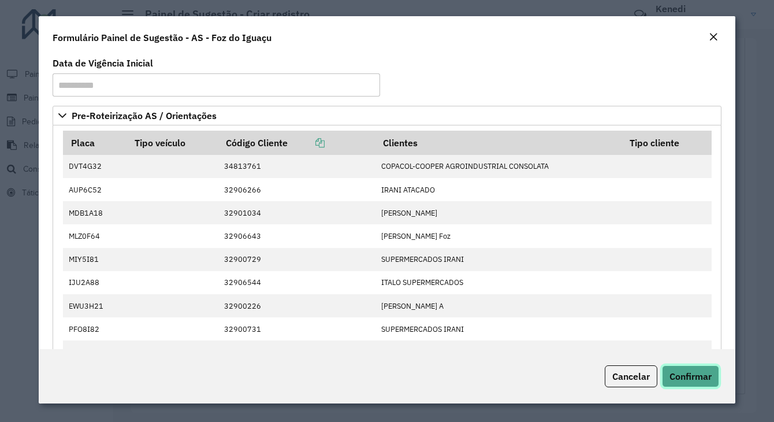
click at [707, 372] on span "Confirmar" at bounding box center [690, 376] width 42 height 12
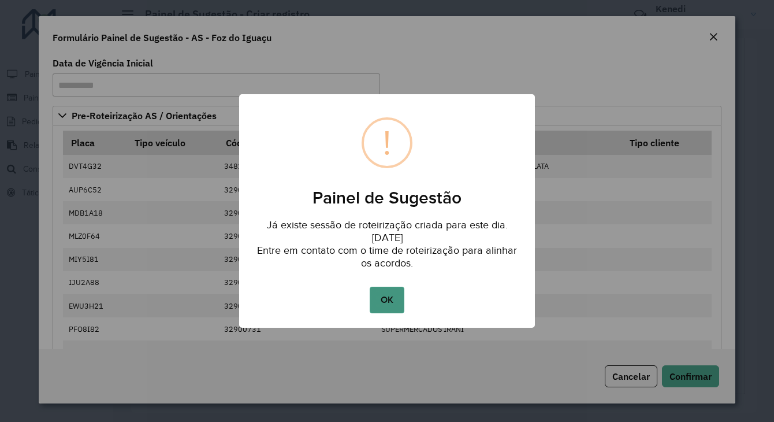
click at [380, 292] on button "OK" at bounding box center [387, 299] width 34 height 27
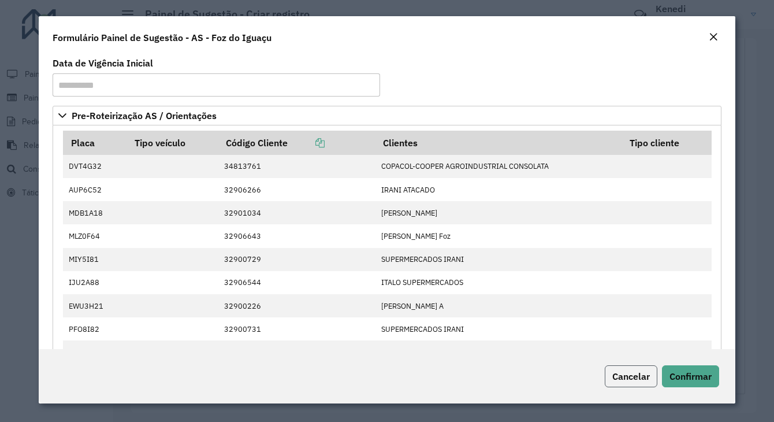
click at [628, 376] on span "Cancelar" at bounding box center [631, 376] width 38 height 12
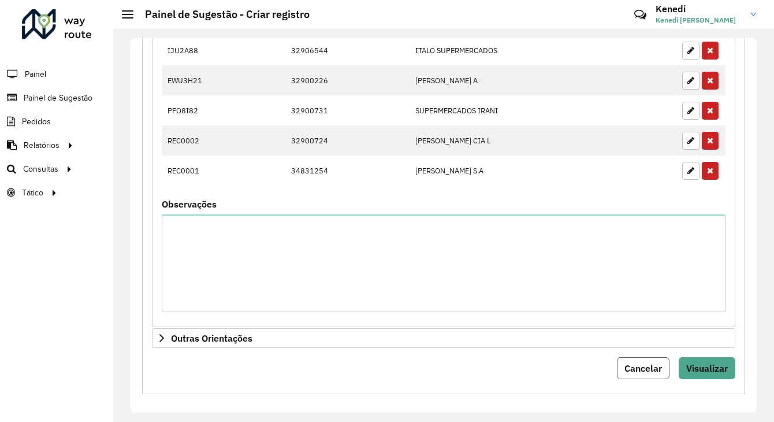
click at [647, 366] on span "Cancelar" at bounding box center [643, 368] width 38 height 12
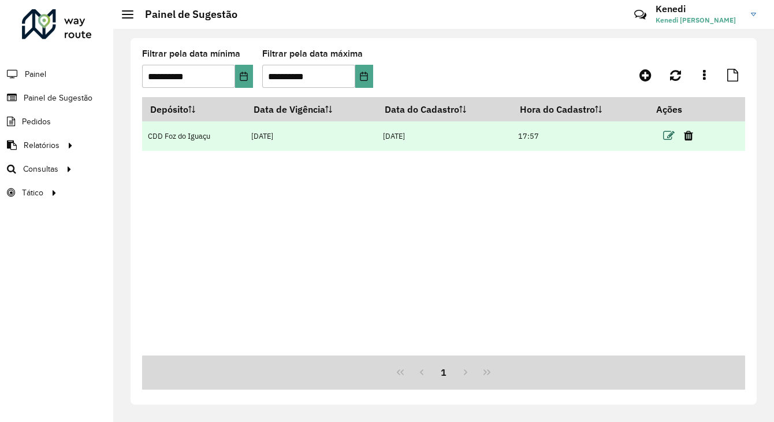
click at [670, 136] on icon at bounding box center [669, 136] width 12 height 12
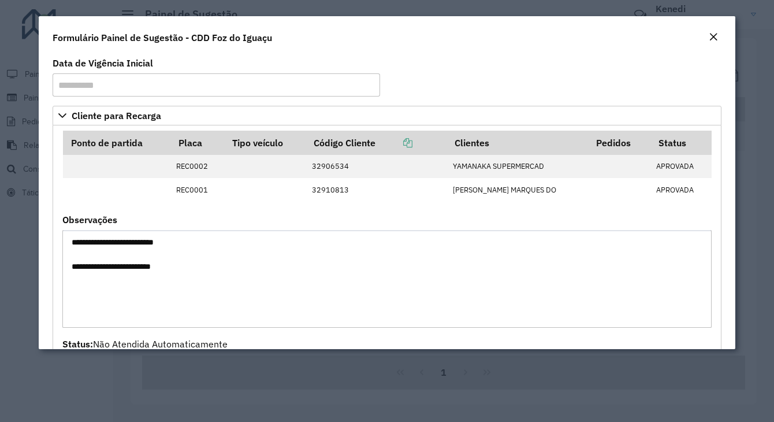
click at [713, 40] on em "Close" at bounding box center [713, 36] width 9 height 9
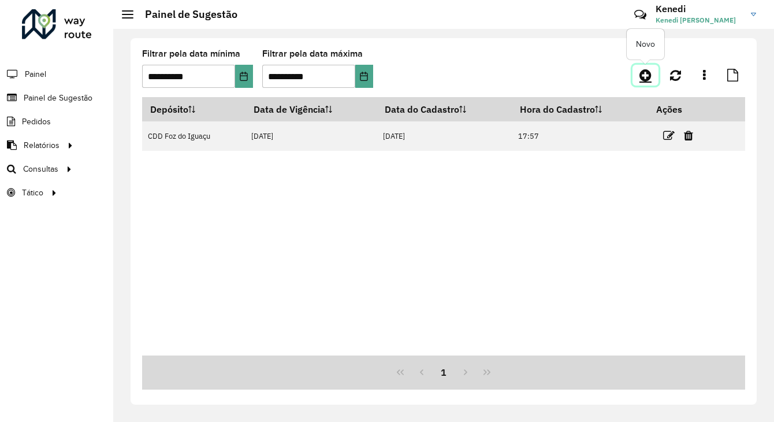
click at [636, 77] on link at bounding box center [645, 75] width 26 height 21
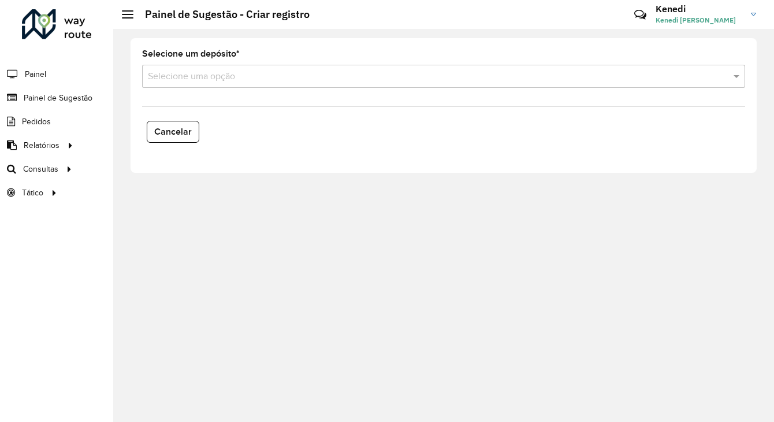
click at [323, 79] on input "text" at bounding box center [432, 77] width 568 height 14
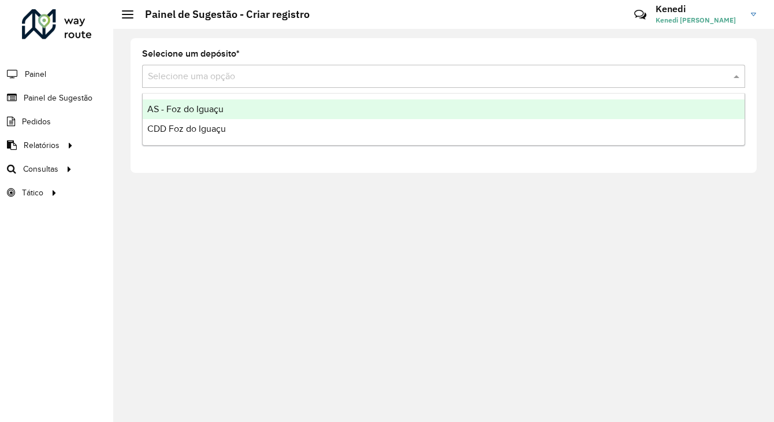
click at [243, 112] on div "AS - Foz do Iguaçu" at bounding box center [444, 109] width 602 height 20
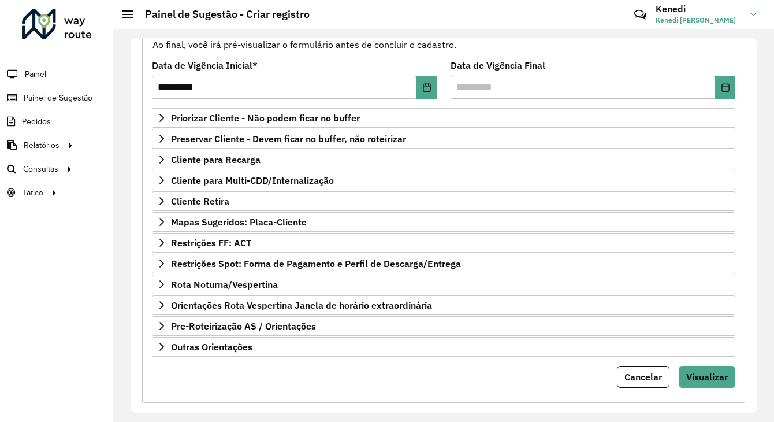
scroll to position [150, 0]
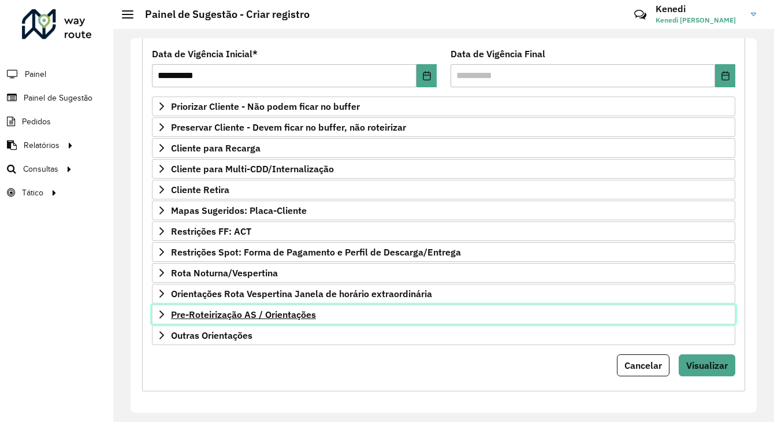
click at [163, 315] on link "Pre-Roteirização AS / Orientações" at bounding box center [443, 314] width 583 height 20
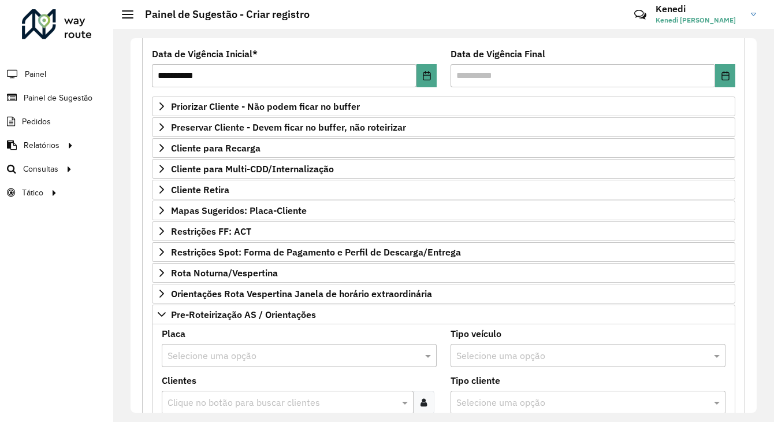
click at [181, 356] on input "text" at bounding box center [287, 356] width 240 height 14
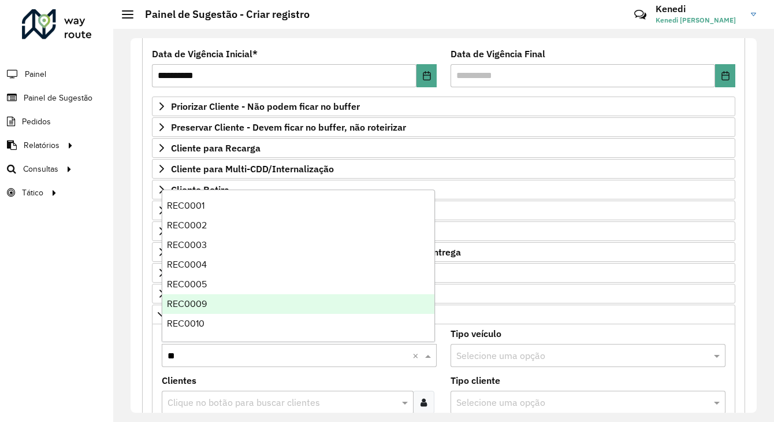
type input "***"
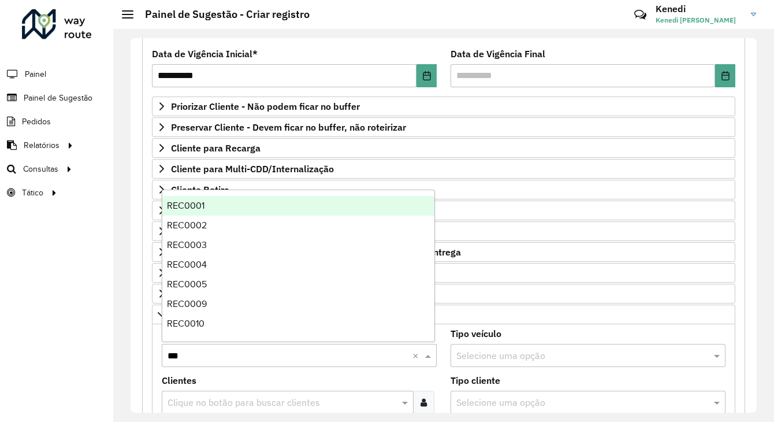
click at [196, 208] on span "REC0001" at bounding box center [186, 205] width 38 height 10
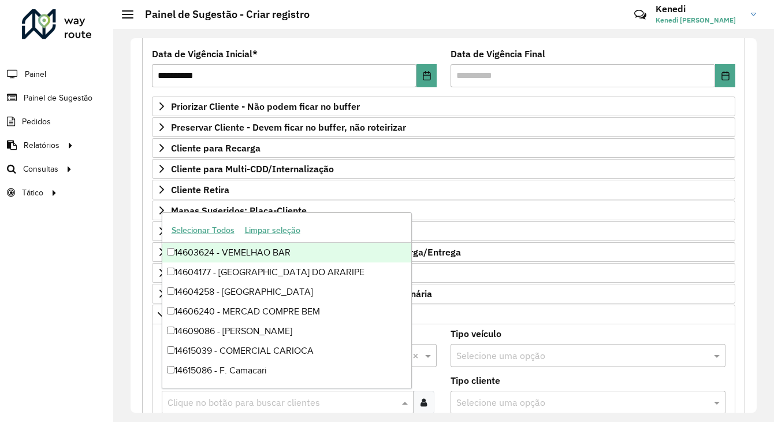
click at [187, 396] on input "text" at bounding box center [282, 403] width 234 height 14
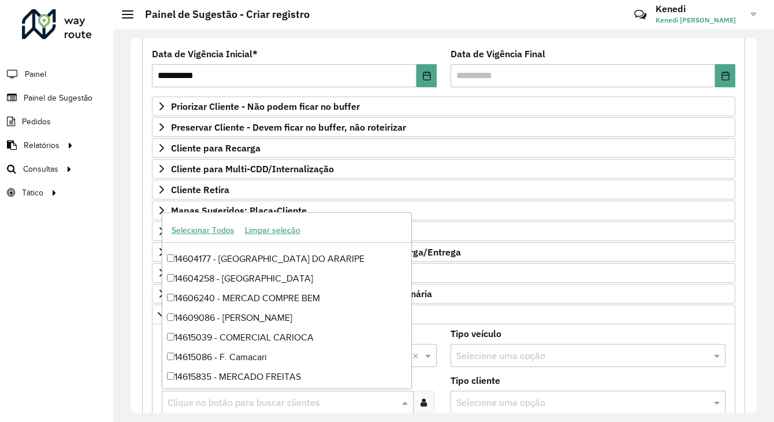
scroll to position [0, 0]
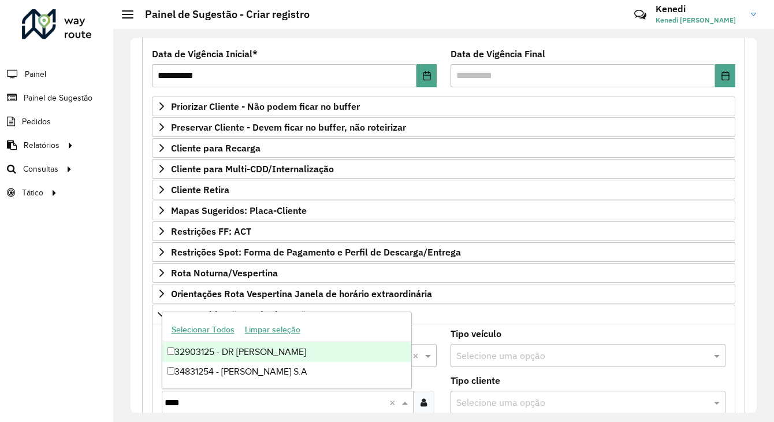
type input "*****"
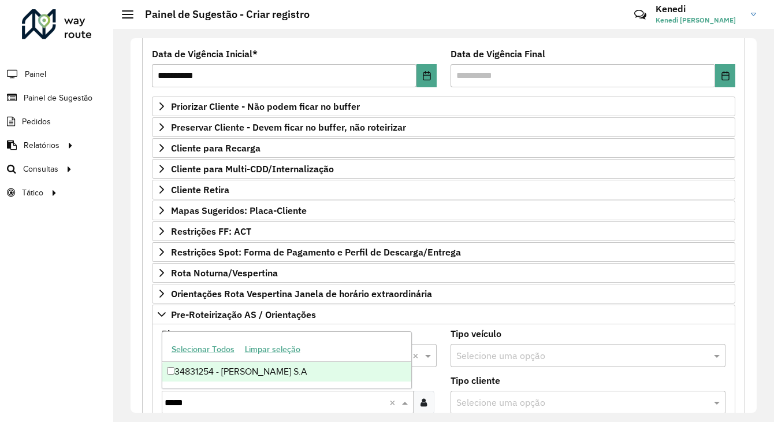
click at [249, 375] on div "34831254 - [PERSON_NAME] S.A" at bounding box center [286, 372] width 249 height 20
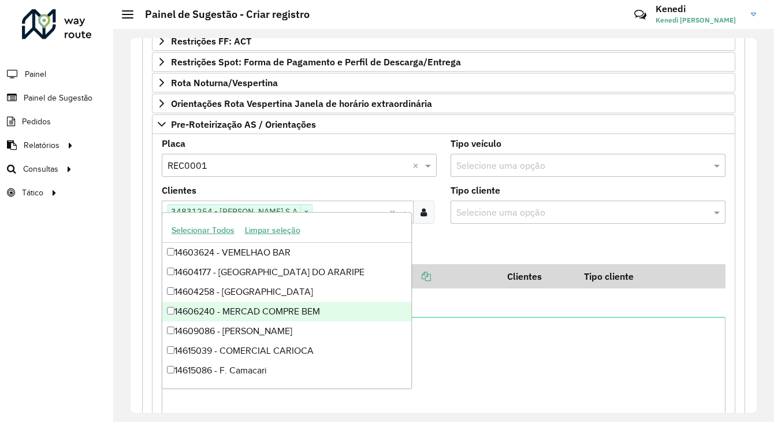
scroll to position [381, 0]
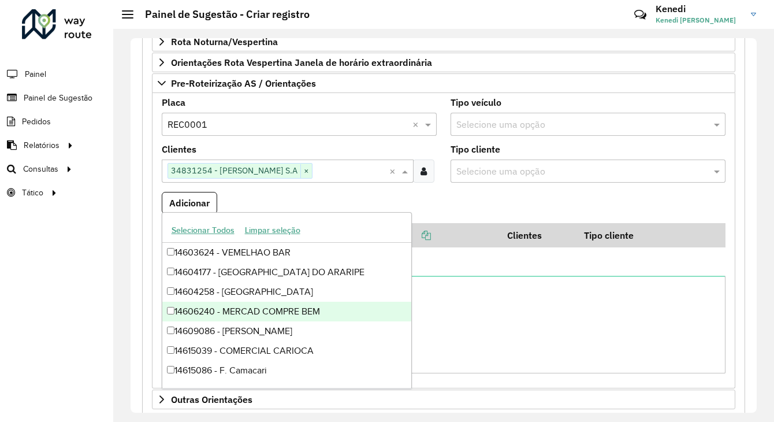
click at [516, 269] on div "Observações" at bounding box center [444, 317] width 564 height 112
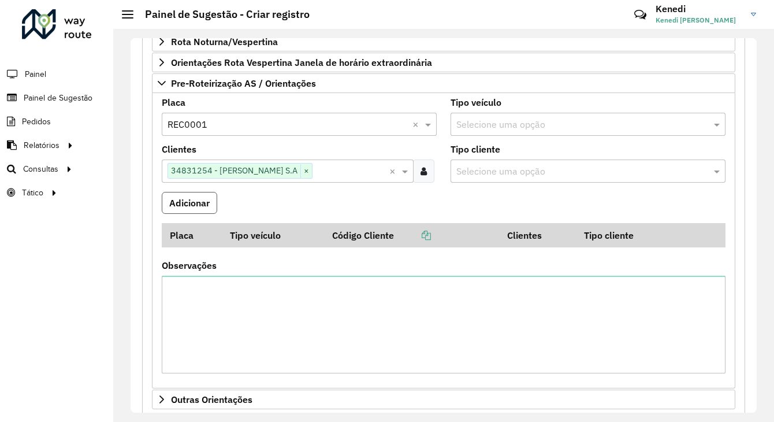
click at [181, 195] on button "Adicionar" at bounding box center [189, 203] width 55 height 22
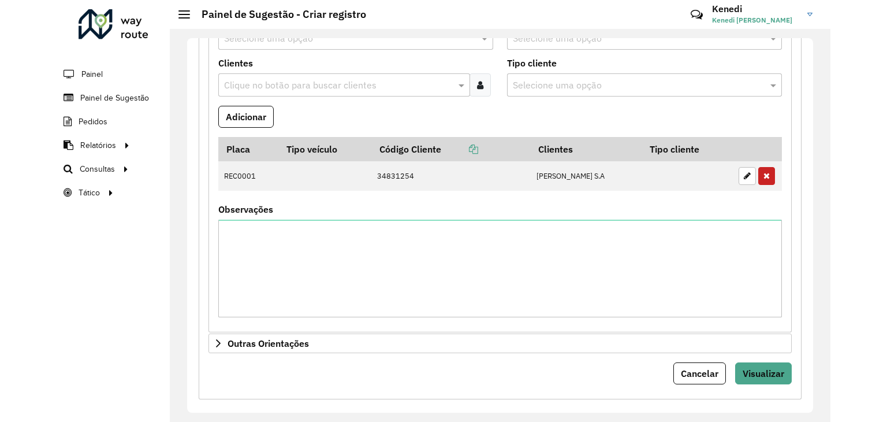
scroll to position [475, 0]
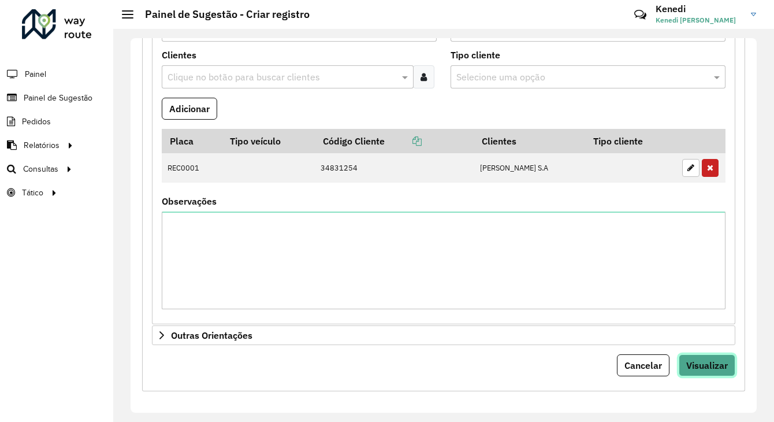
click at [707, 359] on span "Visualizar" at bounding box center [707, 365] width 42 height 12
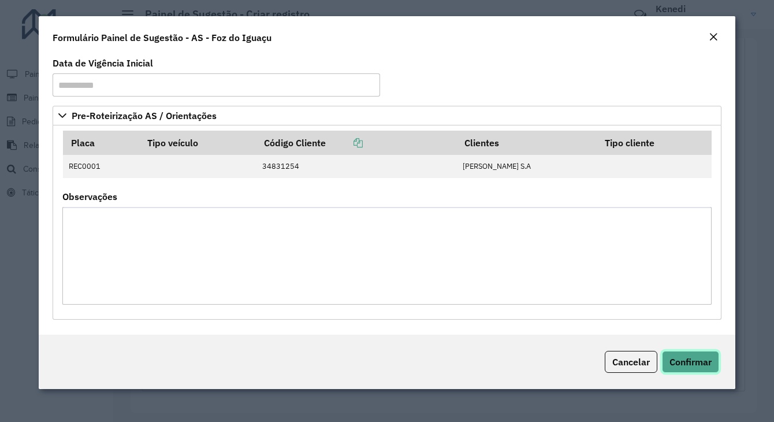
click at [674, 357] on span "Confirmar" at bounding box center [690, 362] width 42 height 12
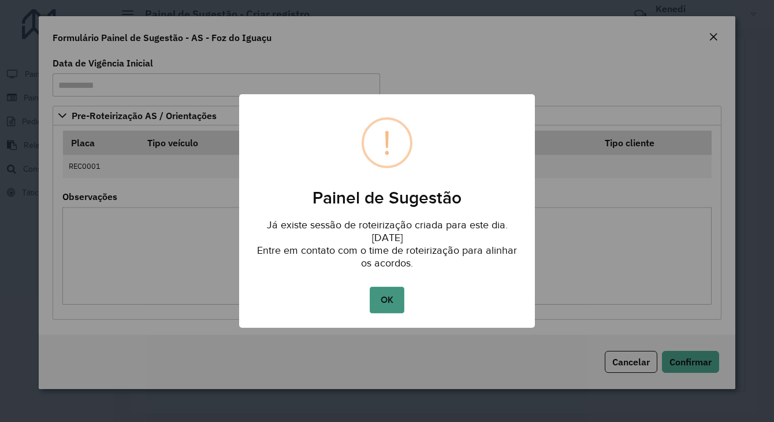
click at [384, 296] on button "OK" at bounding box center [387, 299] width 34 height 27
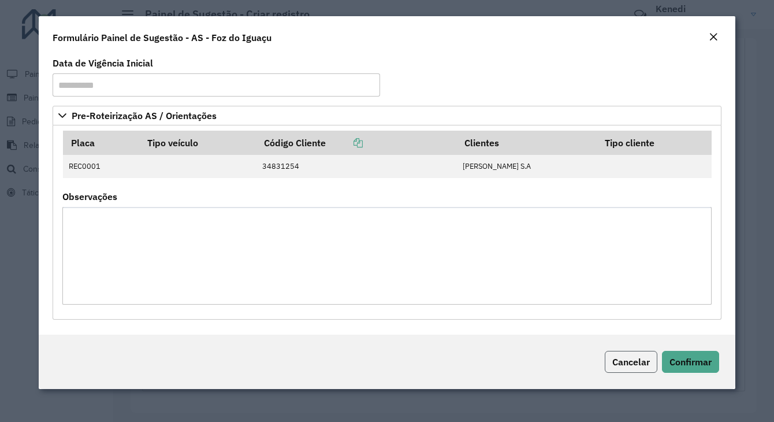
click at [645, 371] on button "Cancelar" at bounding box center [631, 362] width 53 height 22
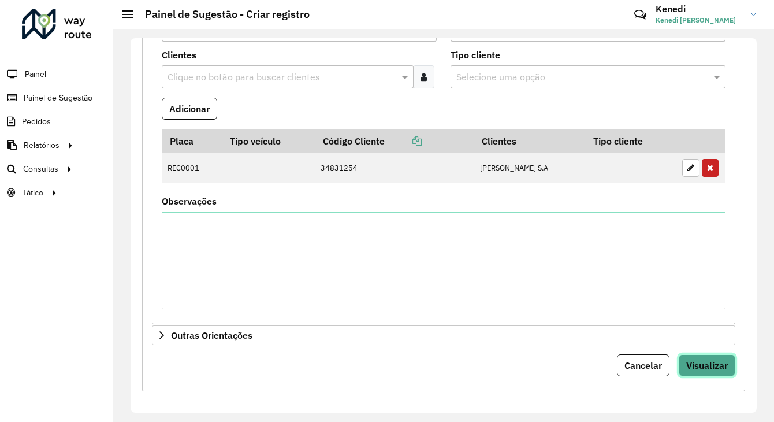
click at [708, 359] on span "Visualizar" at bounding box center [707, 365] width 42 height 12
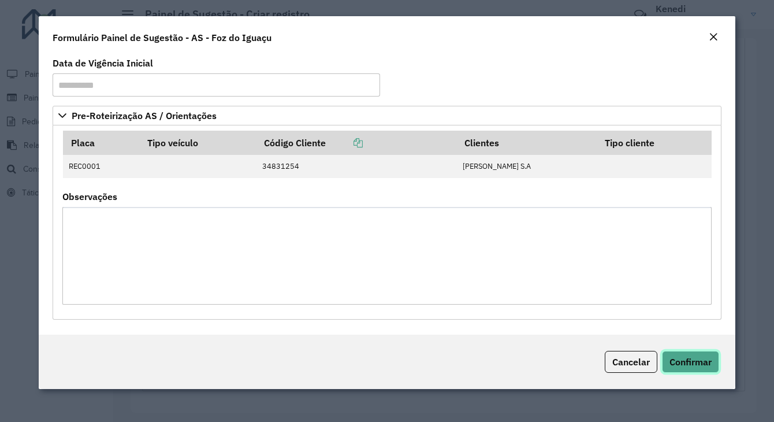
click at [689, 366] on span "Confirmar" at bounding box center [690, 362] width 42 height 12
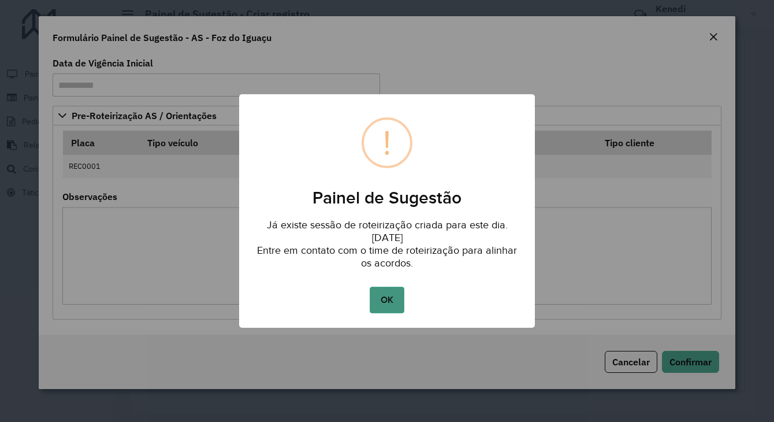
click at [382, 296] on button "OK" at bounding box center [387, 299] width 34 height 27
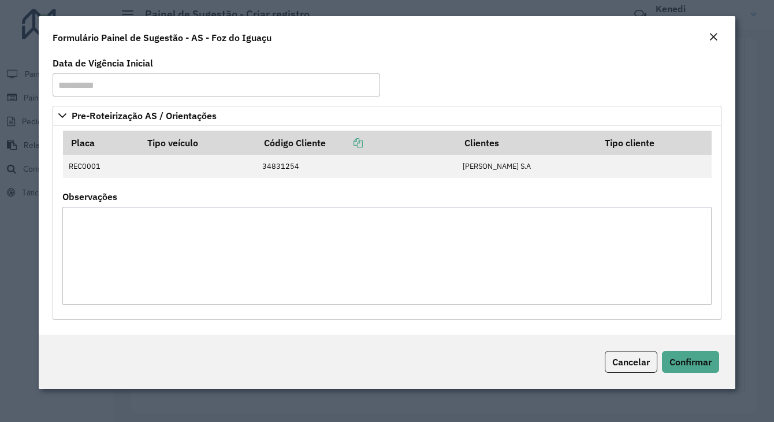
click at [707, 32] on button "Close" at bounding box center [713, 37] width 16 height 15
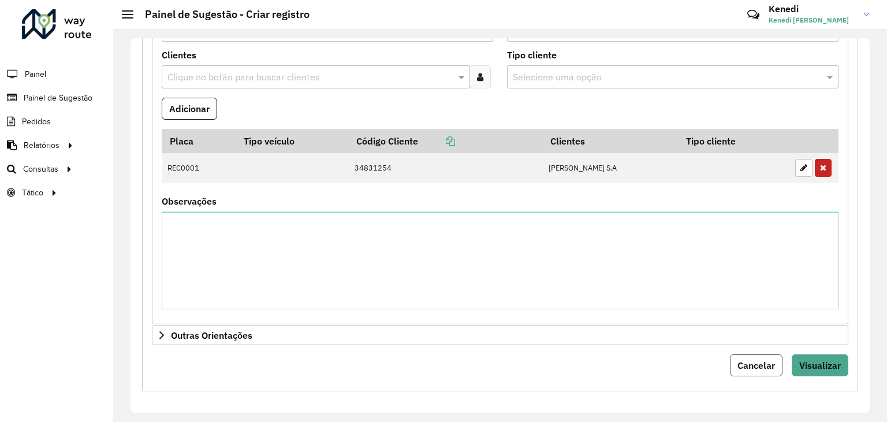
click at [770, 363] on span "Cancelar" at bounding box center [756, 365] width 38 height 12
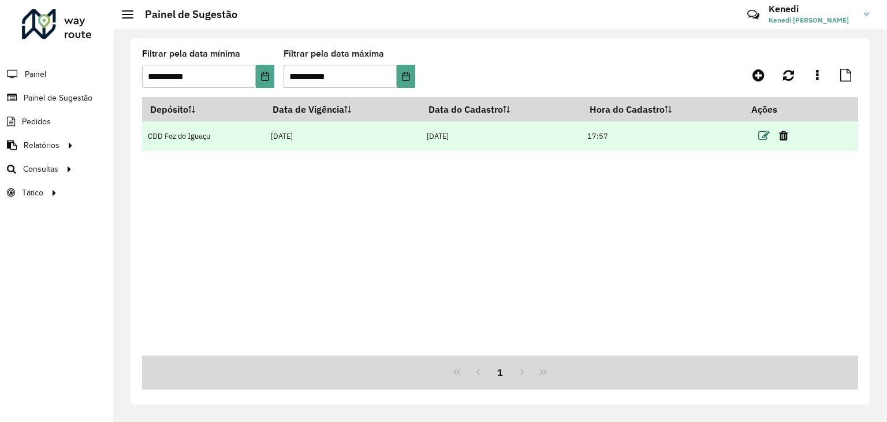
click at [764, 137] on icon at bounding box center [764, 136] width 12 height 12
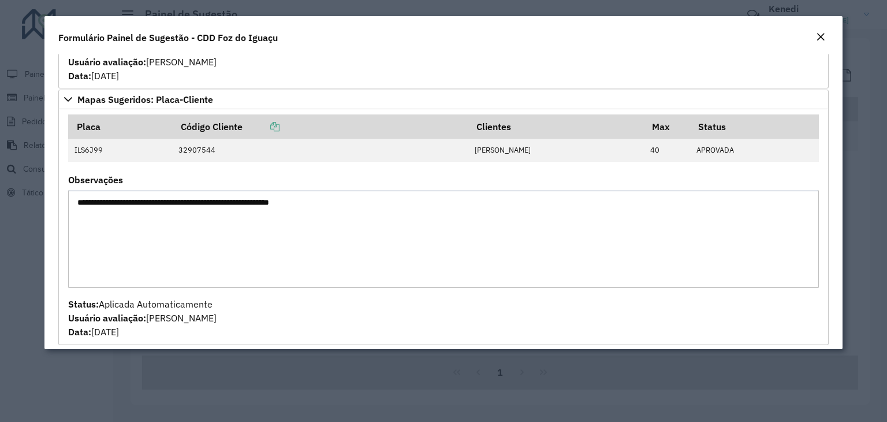
scroll to position [306, 0]
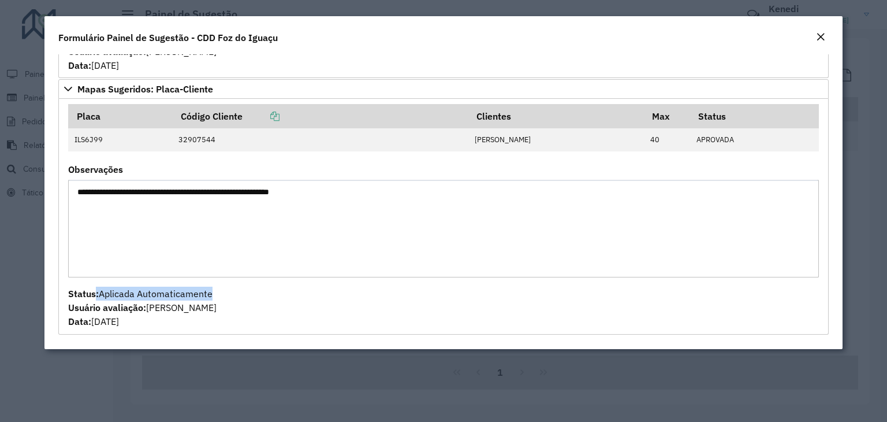
drag, startPoint x: 97, startPoint y: 294, endPoint x: 323, endPoint y: 298, distance: 226.4
click at [316, 298] on div "Status: Aplicada Automaticamente Usuário avaliação: [PERSON_NAME] Data: [DATE]" at bounding box center [443, 307] width 751 height 42
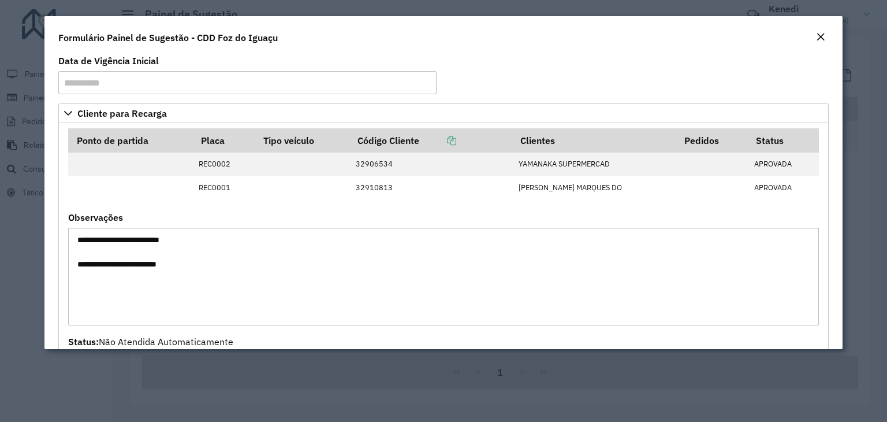
scroll to position [0, 0]
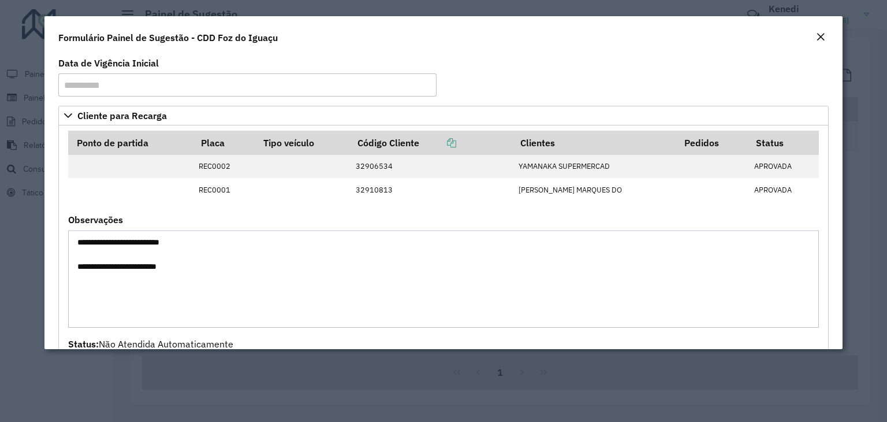
click at [822, 35] on em "Close" at bounding box center [820, 36] width 9 height 9
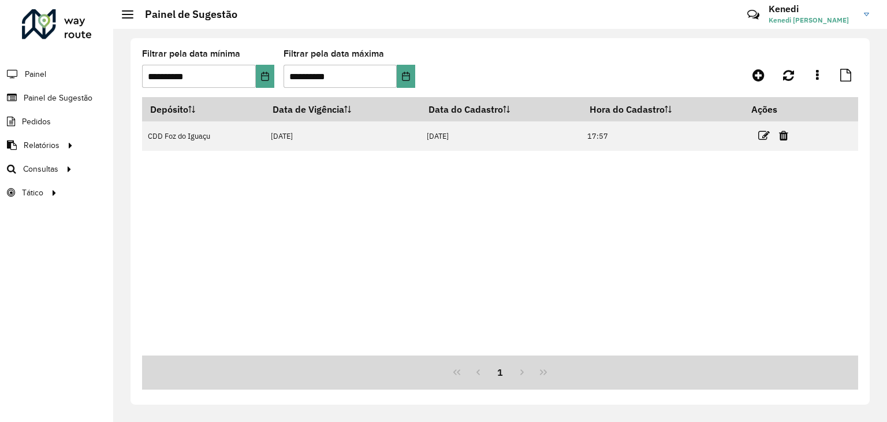
click at [369, 211] on div "Depósito Data de Vigência Data do Cadastro Hora do Cadastro Ações CDD Foz do Ig…" at bounding box center [500, 226] width 716 height 258
